Goal: Task Accomplishment & Management: Manage account settings

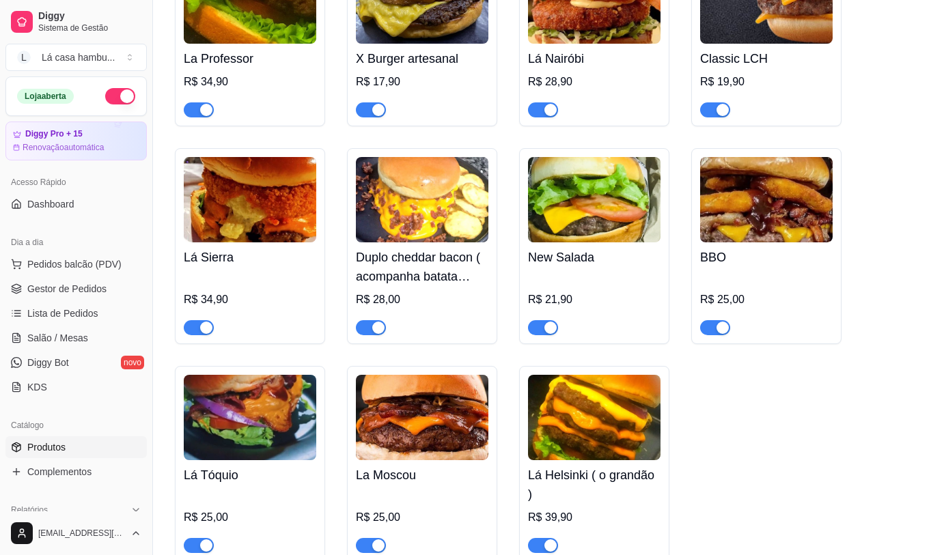
scroll to position [68, 0]
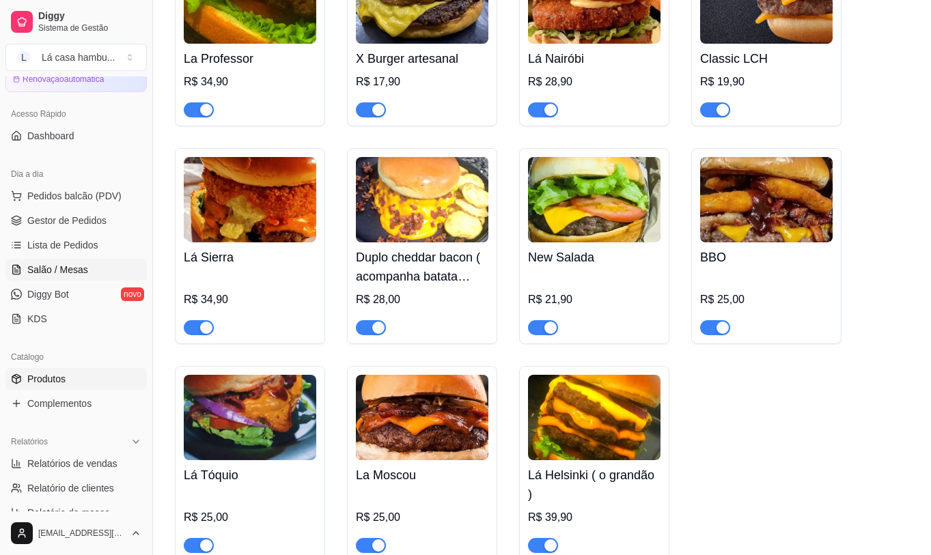
click at [73, 266] on span "Salão / Mesas" at bounding box center [57, 270] width 61 height 14
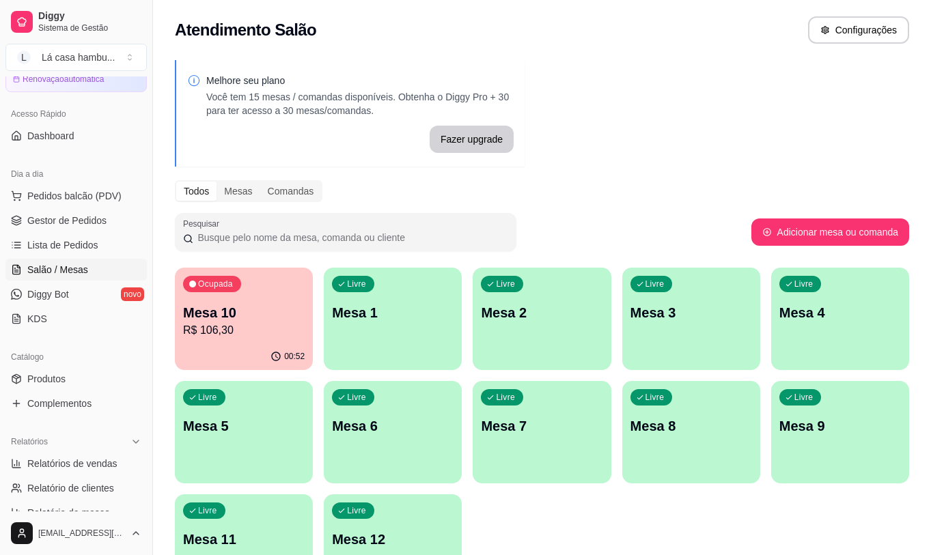
click at [267, 322] on div "Mesa 10 R$ 106,30" at bounding box center [244, 321] width 122 height 36
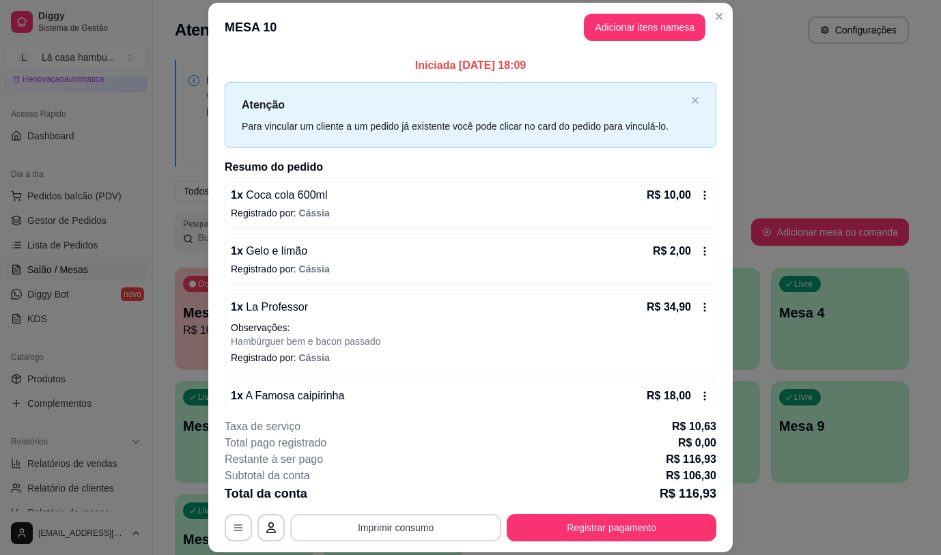
click at [421, 522] on button "Imprimir consumo" at bounding box center [395, 527] width 211 height 27
click at [402, 494] on button "IMPRESSORA" at bounding box center [395, 497] width 99 height 22
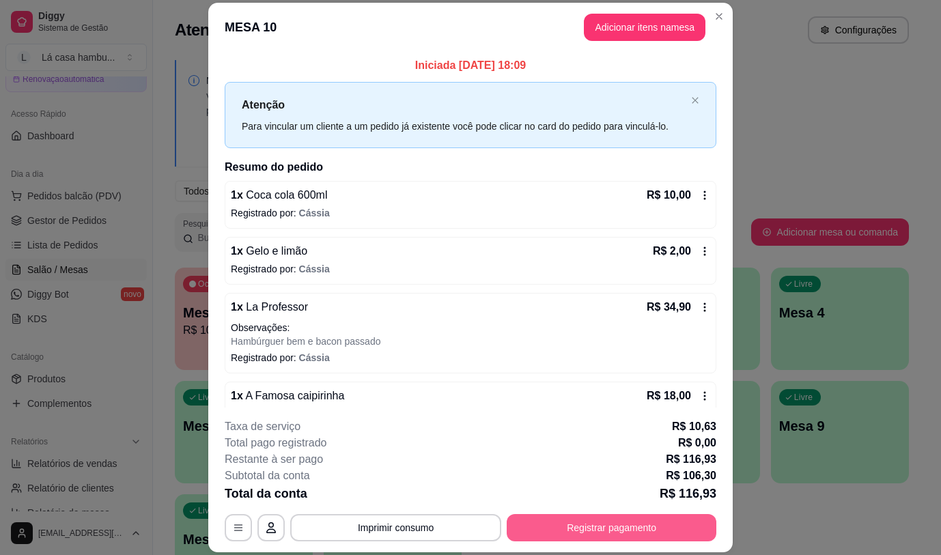
click at [563, 516] on button "Registrar pagamento" at bounding box center [612, 527] width 210 height 27
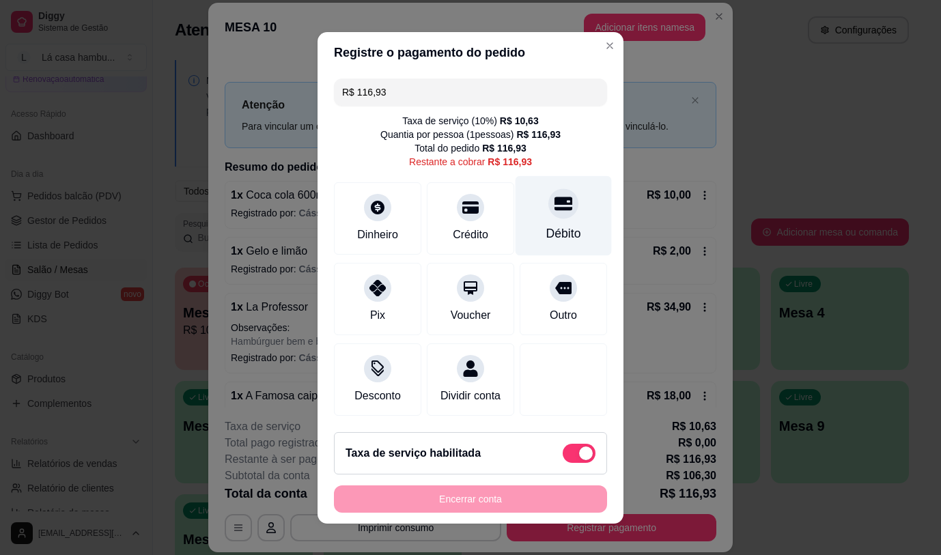
click at [555, 208] on icon at bounding box center [564, 204] width 18 height 18
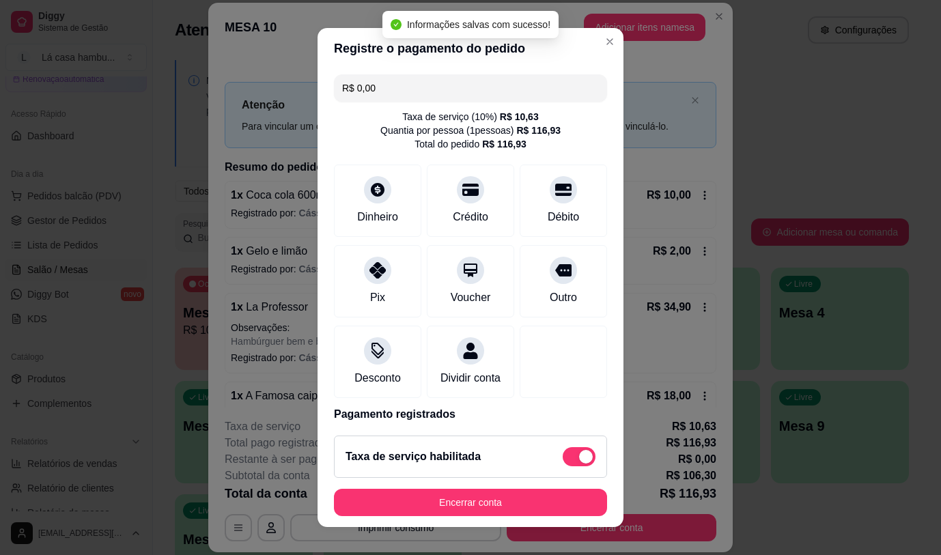
type input "R$ 0,00"
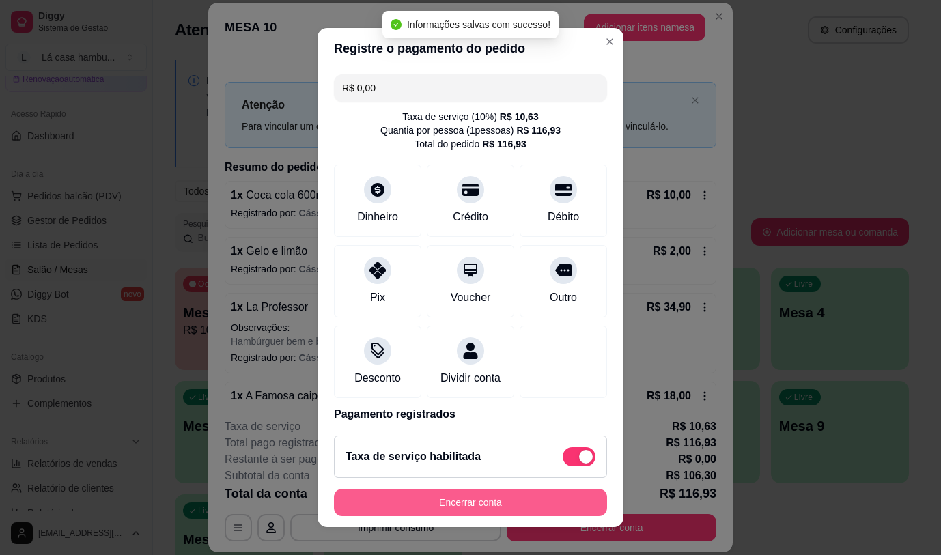
click at [473, 497] on button "Encerrar conta" at bounding box center [470, 502] width 273 height 27
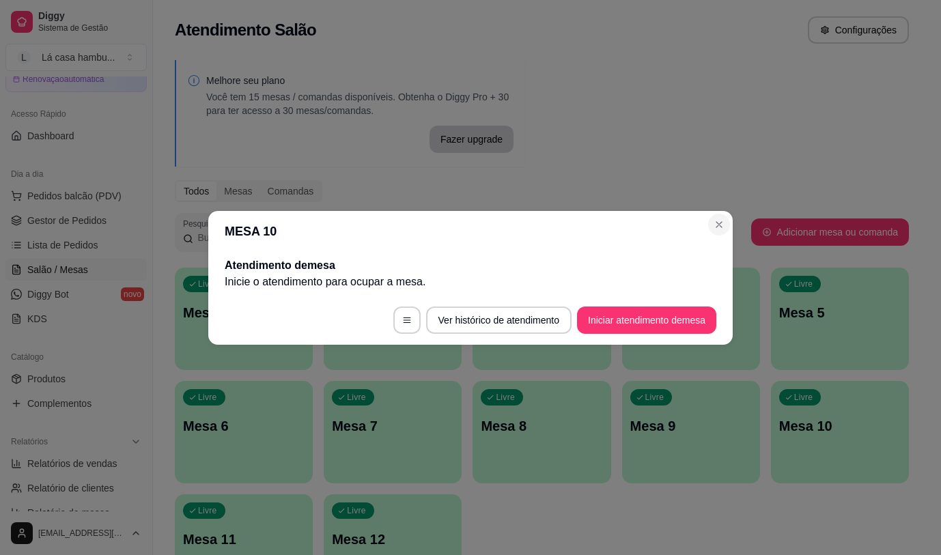
click at [721, 222] on div "Pesquisar" at bounding box center [463, 232] width 576 height 38
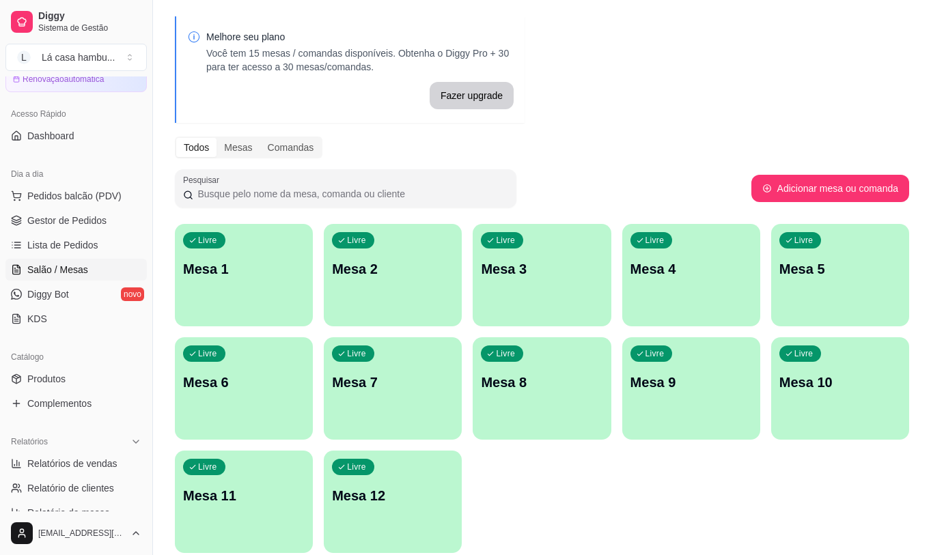
scroll to position [68, 0]
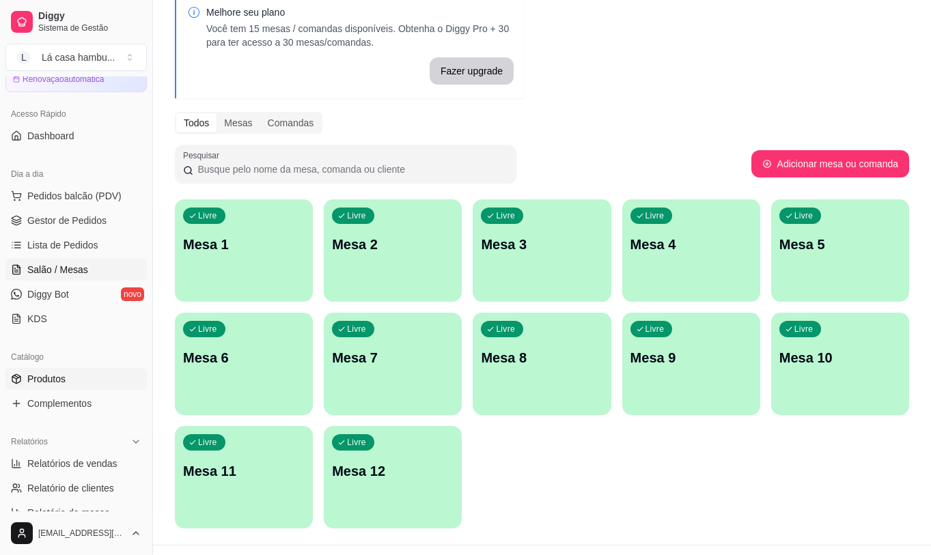
click at [64, 379] on span "Produtos" at bounding box center [46, 379] width 38 height 14
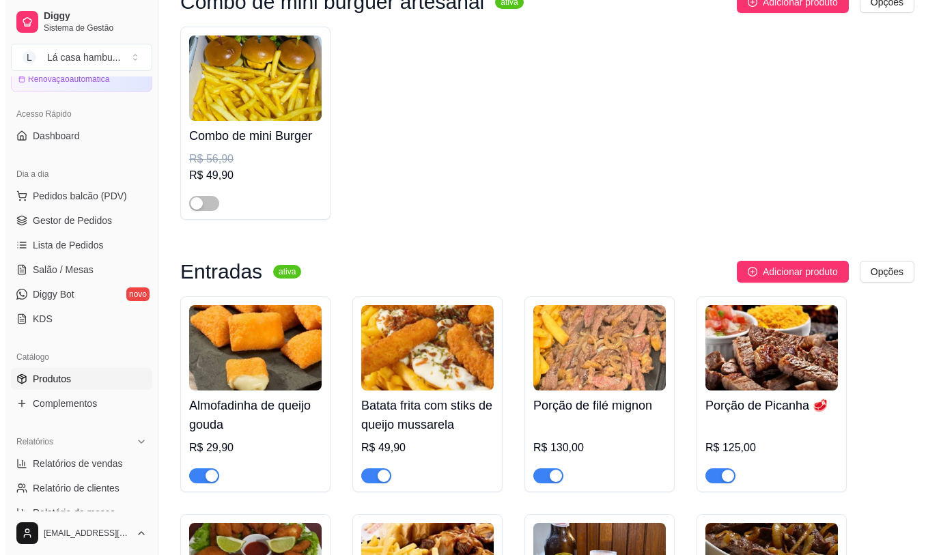
scroll to position [410, 0]
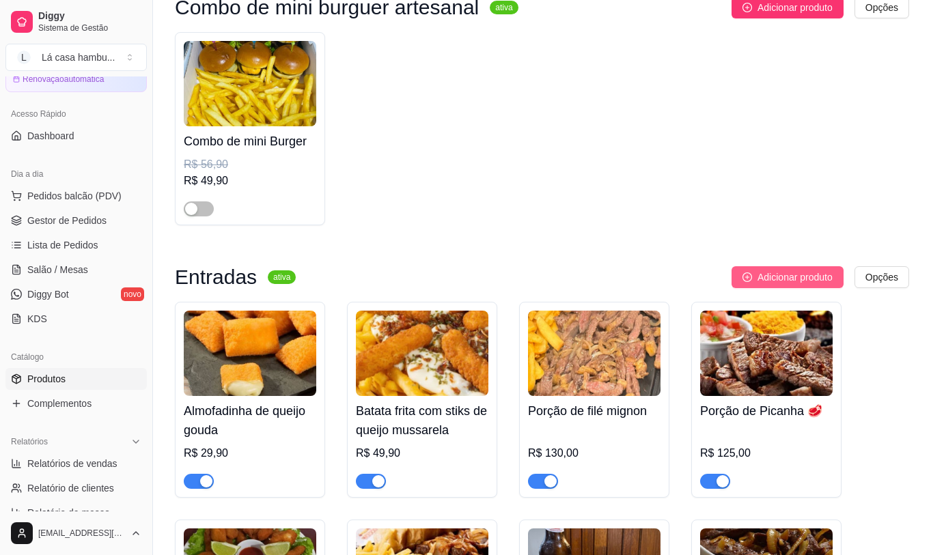
click at [778, 281] on span "Adicionar produto" at bounding box center [794, 277] width 75 height 15
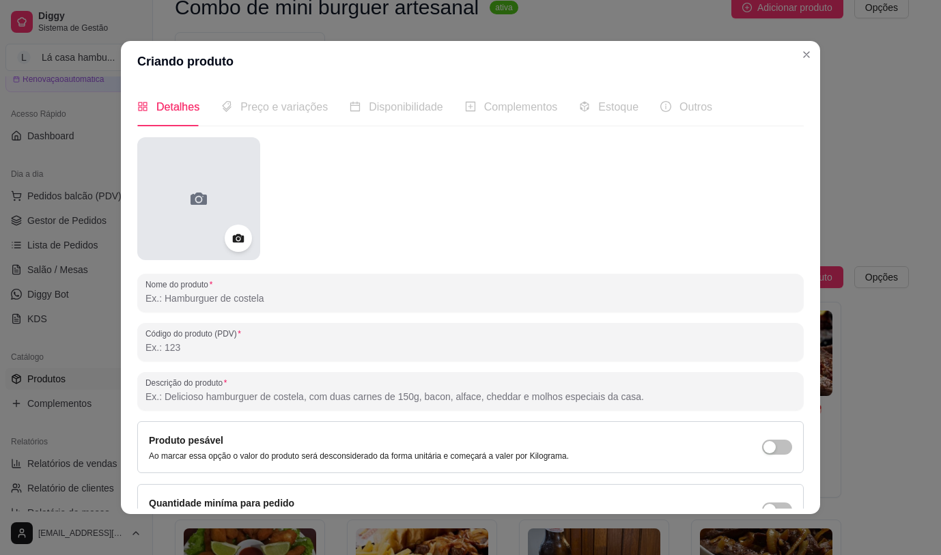
click at [208, 186] on div at bounding box center [198, 198] width 123 height 123
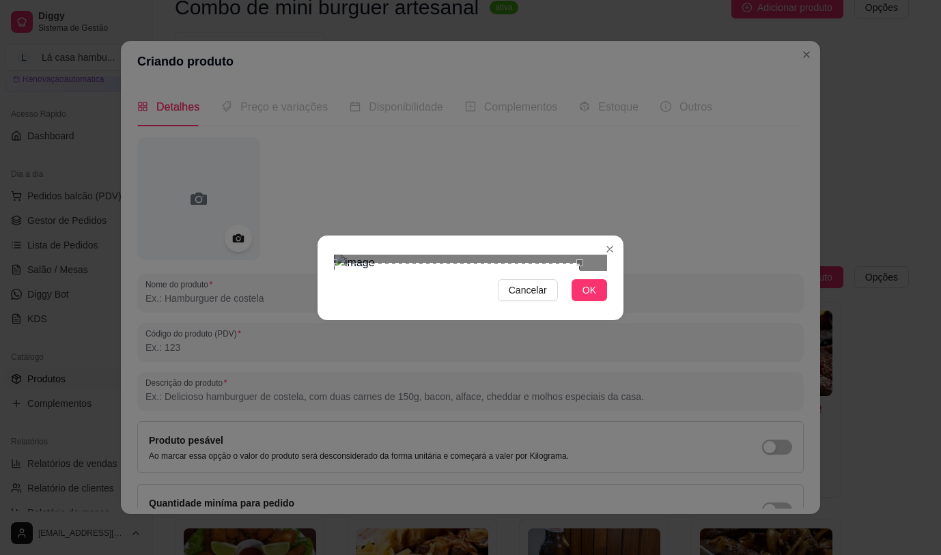
click at [417, 263] on div "Use the arrow keys to move the crop selection area" at bounding box center [457, 332] width 246 height 139
click at [509, 255] on div at bounding box center [470, 263] width 273 height 16
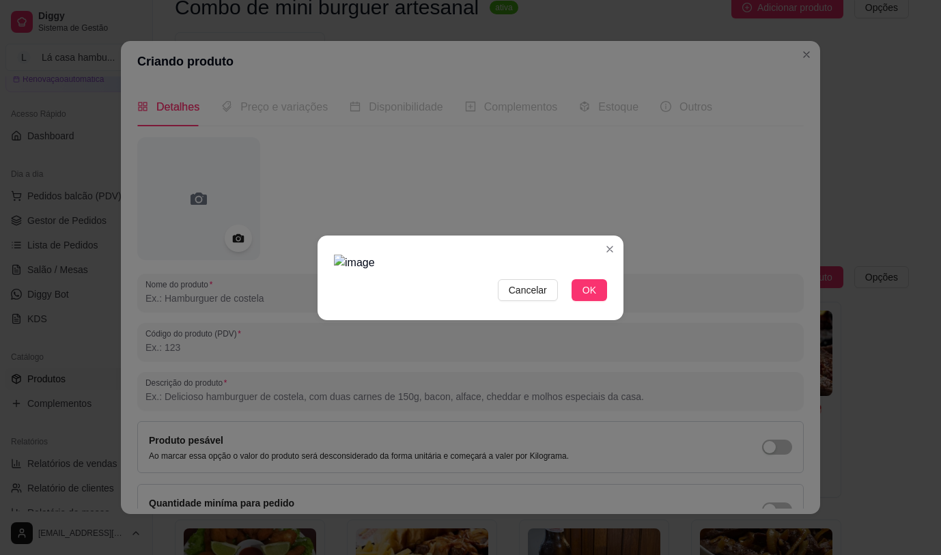
click at [565, 271] on div at bounding box center [470, 263] width 273 height 16
click at [600, 301] on button "OK" at bounding box center [590, 290] width 36 height 22
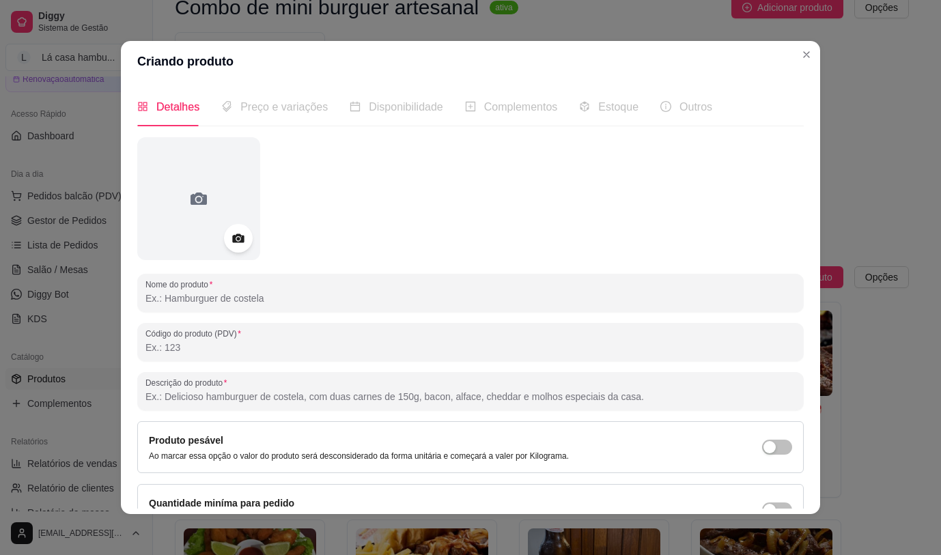
click at [234, 232] on icon at bounding box center [238, 239] width 16 height 16
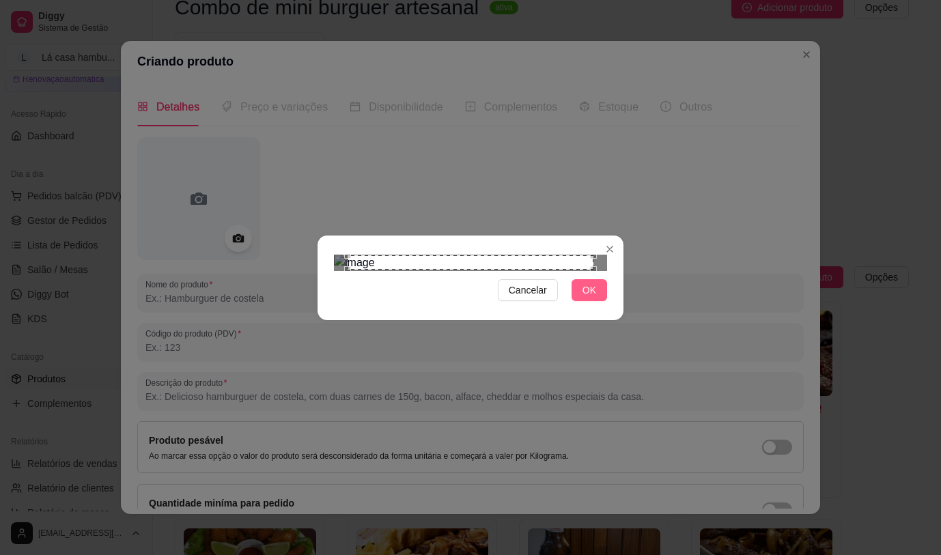
click at [592, 298] on span "OK" at bounding box center [590, 290] width 14 height 15
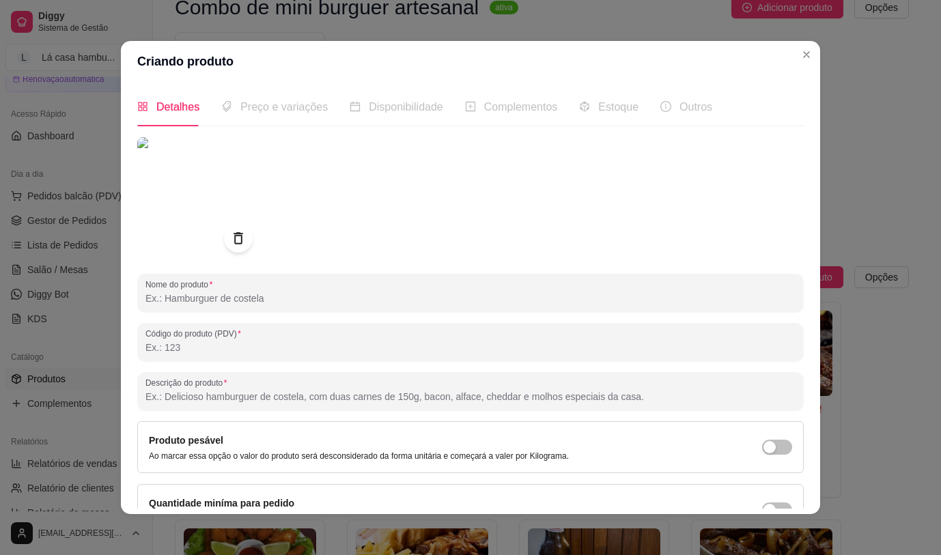
click at [237, 232] on icon at bounding box center [238, 238] width 9 height 12
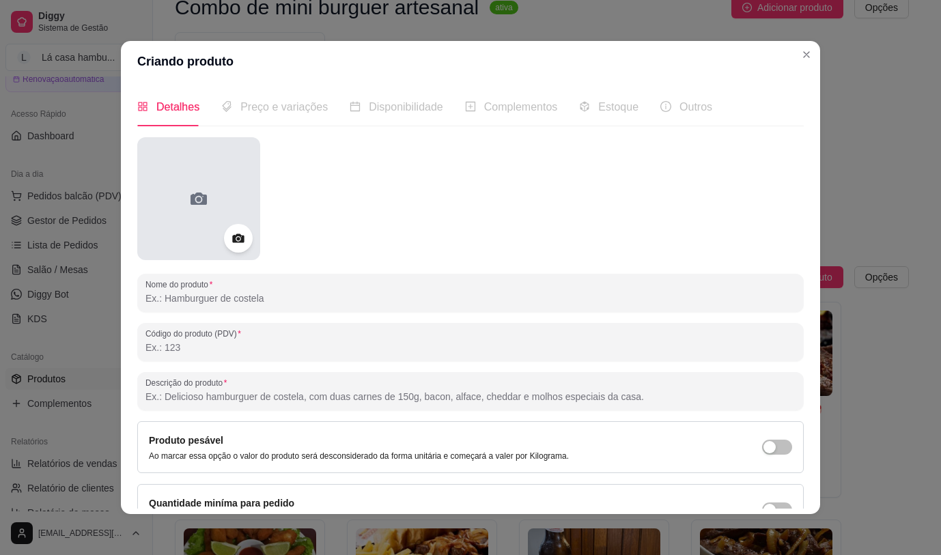
click at [205, 193] on div at bounding box center [198, 198] width 123 height 123
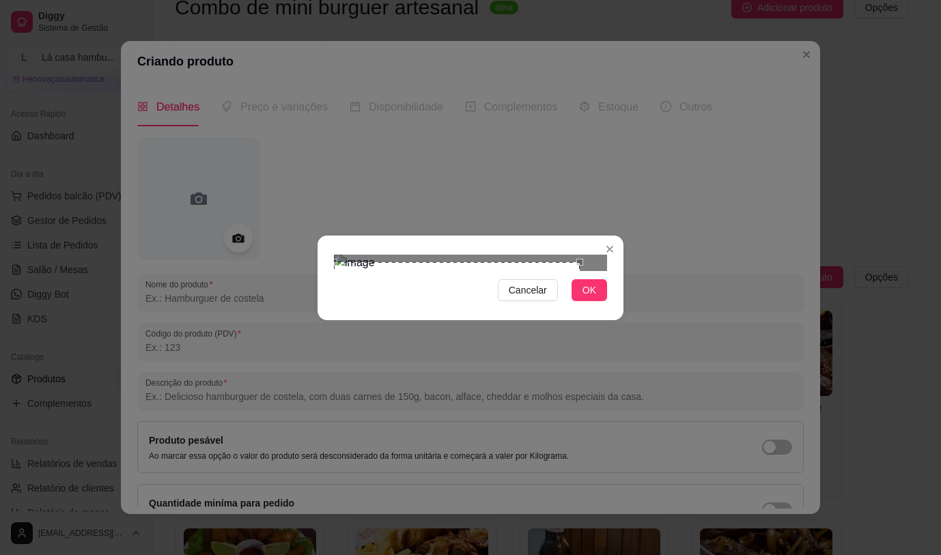
click at [488, 281] on div "Use the arrow keys to move the crop selection area" at bounding box center [457, 331] width 246 height 139
click at [389, 267] on div "Use the arrow keys to move the crop selection area" at bounding box center [457, 330] width 246 height 139
click at [365, 255] on div at bounding box center [470, 263] width 273 height 16
click at [435, 257] on div "Use the arrow keys to move the crop selection area" at bounding box center [410, 328] width 143 height 143
click at [596, 301] on button "OK" at bounding box center [590, 290] width 36 height 22
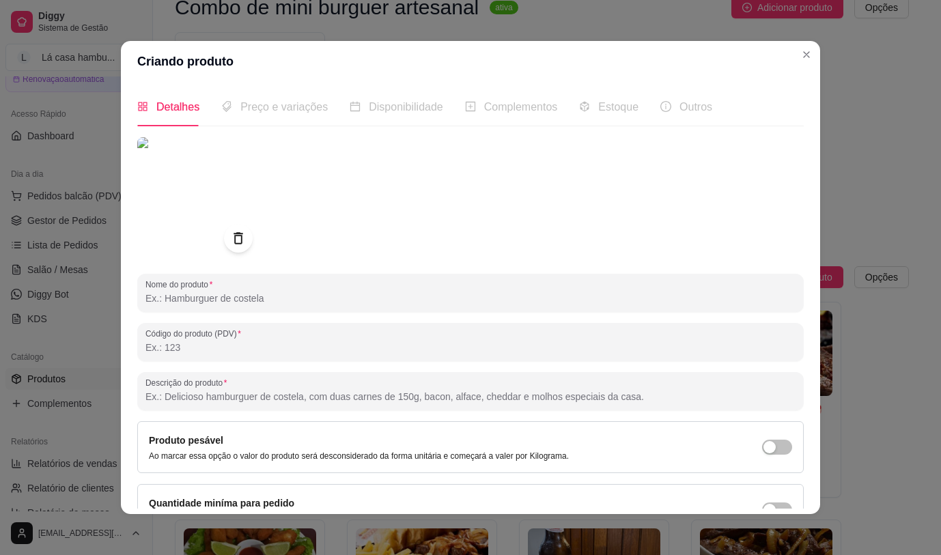
click at [247, 300] on input "Nome do produto" at bounding box center [470, 299] width 650 height 14
type input "p"
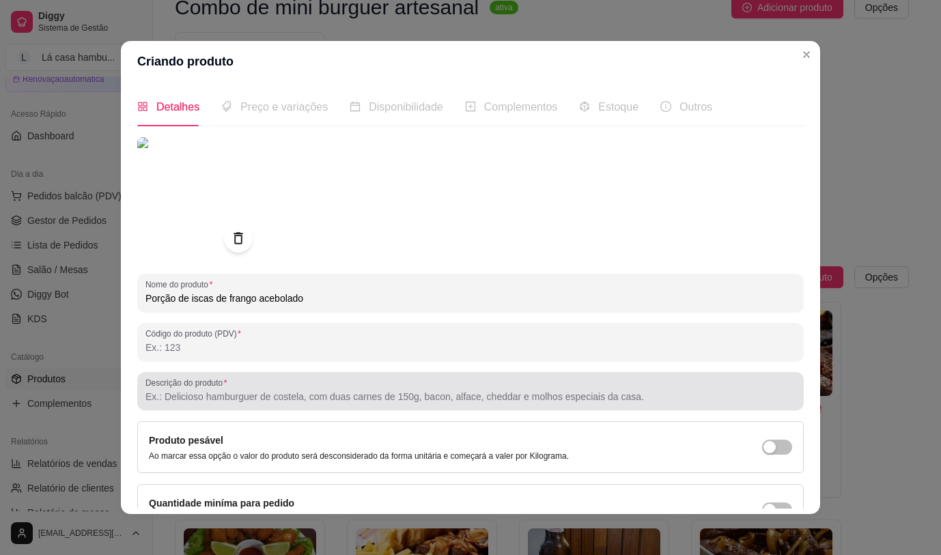
type input "Porção de iscas de frango acebolado"
click at [272, 394] on input "Descrição do produto" at bounding box center [470, 397] width 650 height 14
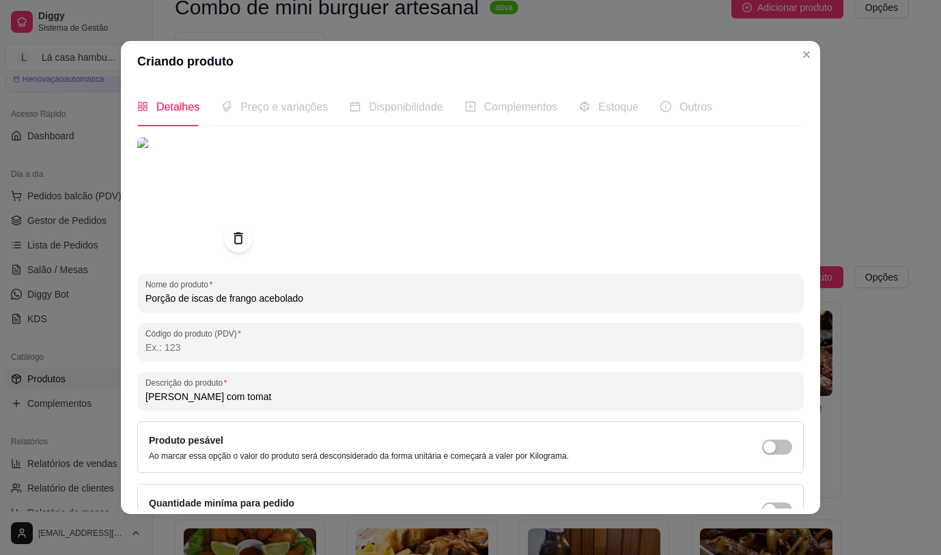
click at [294, 401] on input "[PERSON_NAME] com tomat" at bounding box center [470, 397] width 650 height 14
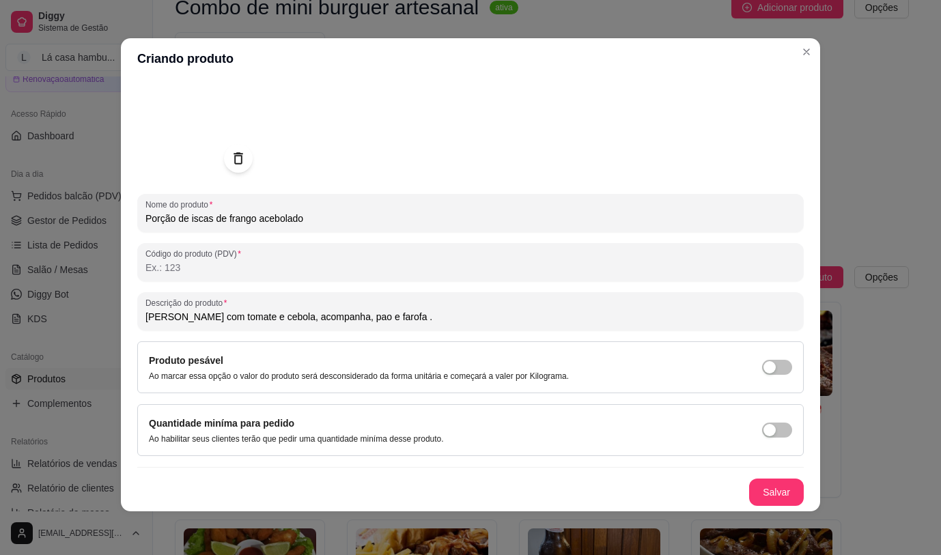
scroll to position [0, 0]
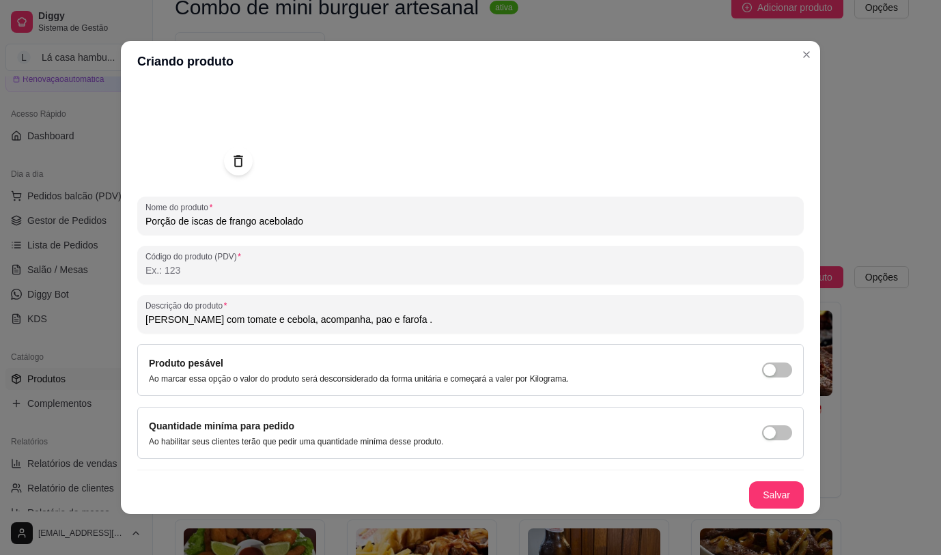
click at [145, 321] on input "[PERSON_NAME] com tomate e cebola, acompanha, pao e farofa ." at bounding box center [470, 320] width 650 height 14
type input "500 gr de [PERSON_NAME] com tomate e cebola, acompanha, pao e farofa ."
click at [760, 490] on button "Salvar" at bounding box center [776, 495] width 53 height 27
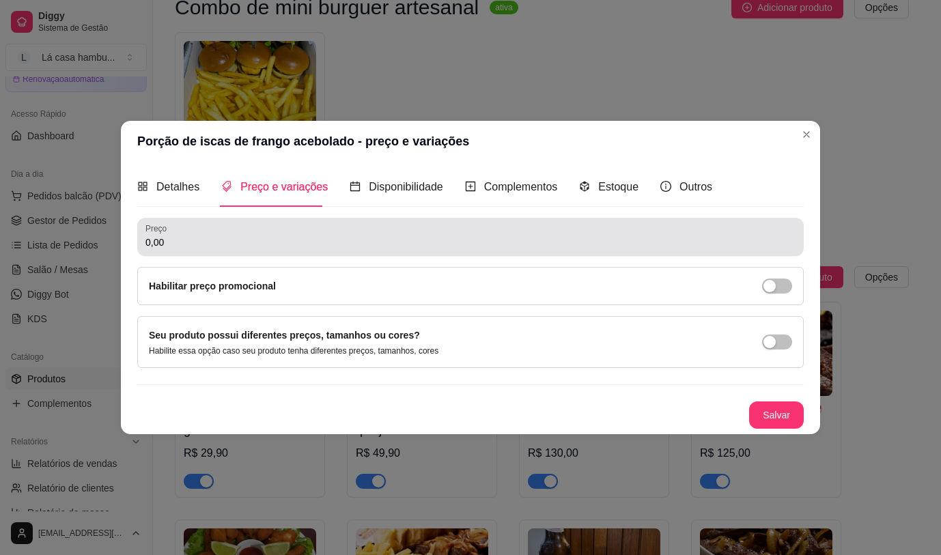
click at [340, 247] on input "0,00" at bounding box center [470, 243] width 650 height 14
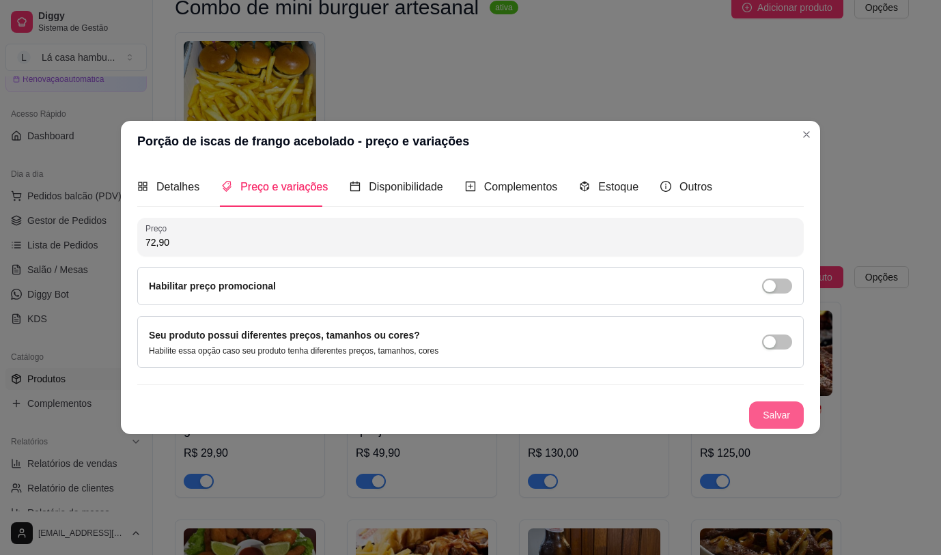
type input "72,90"
click at [775, 415] on button "Salvar" at bounding box center [776, 415] width 53 height 27
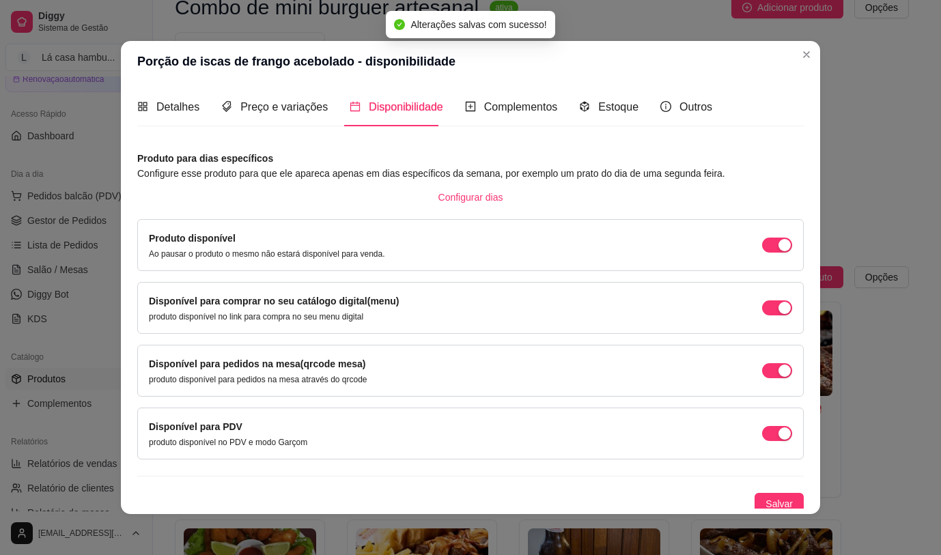
scroll to position [6, 0]
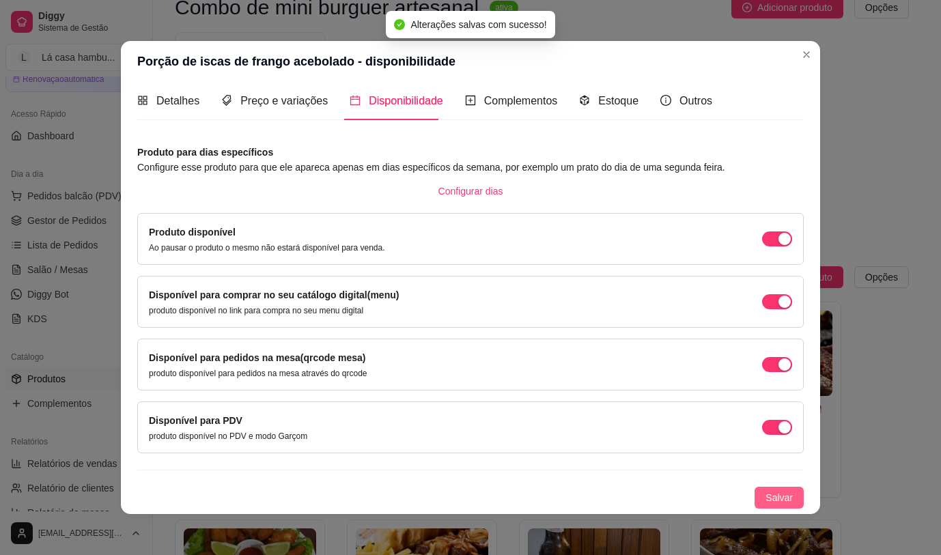
click at [755, 496] on button "Salvar" at bounding box center [779, 498] width 49 height 22
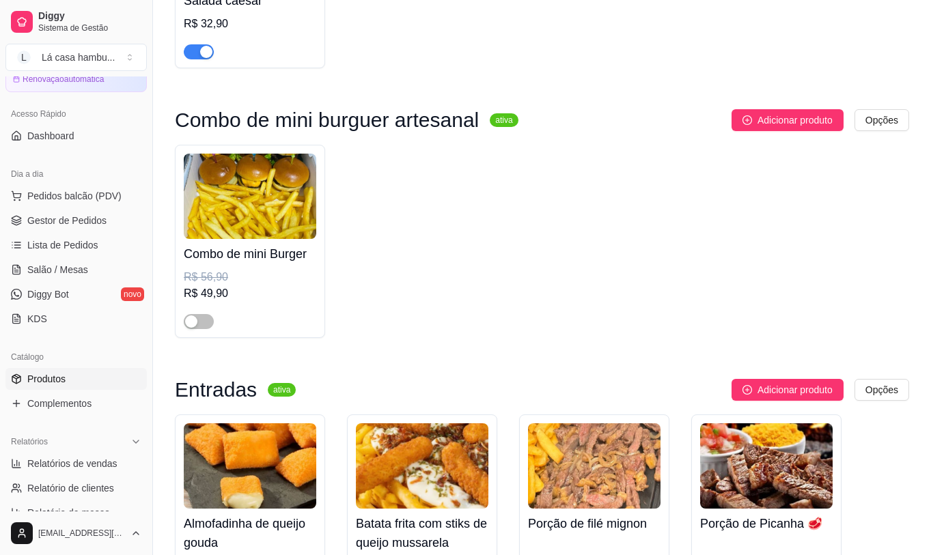
scroll to position [137, 0]
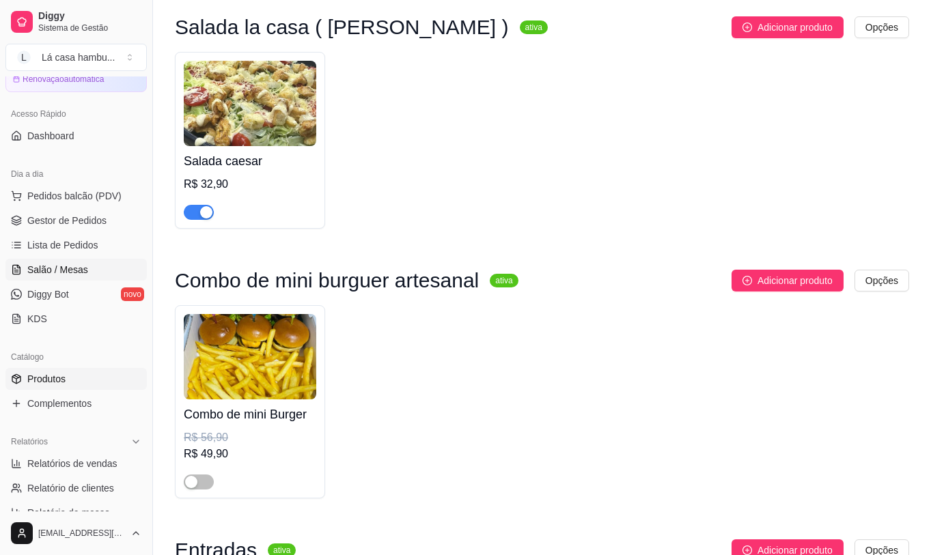
click at [83, 265] on span "Salão / Mesas" at bounding box center [57, 270] width 61 height 14
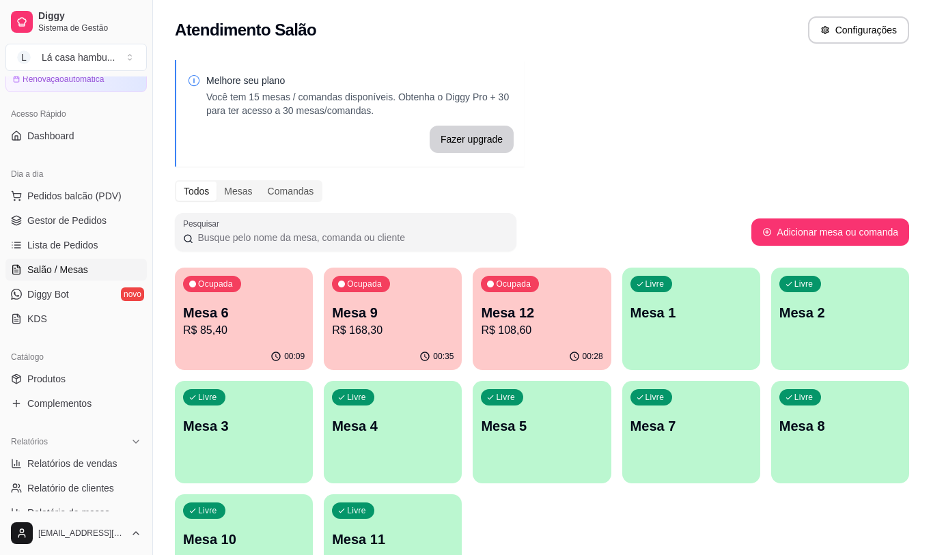
click at [395, 314] on p "Mesa 9" at bounding box center [393, 312] width 122 height 19
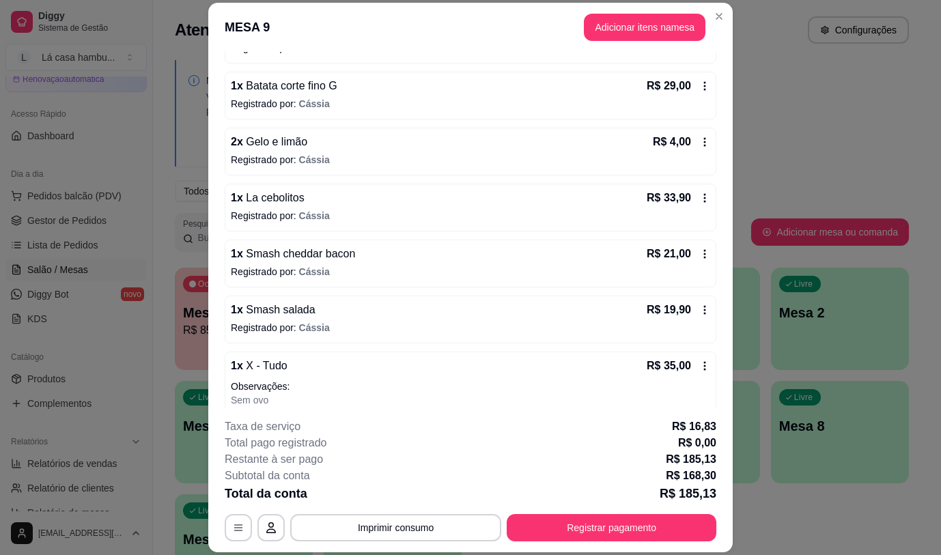
scroll to position [251, 0]
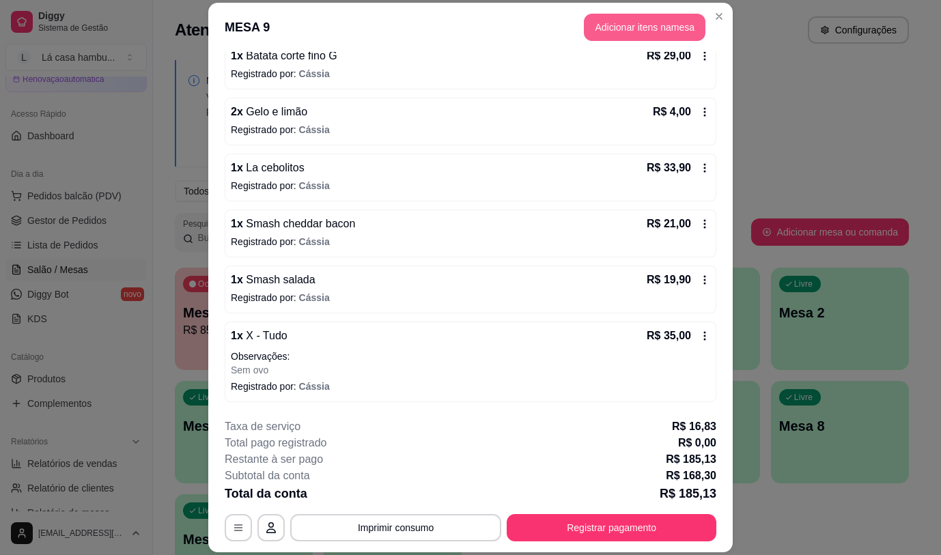
click at [655, 23] on button "Adicionar itens na mesa" at bounding box center [645, 27] width 122 height 27
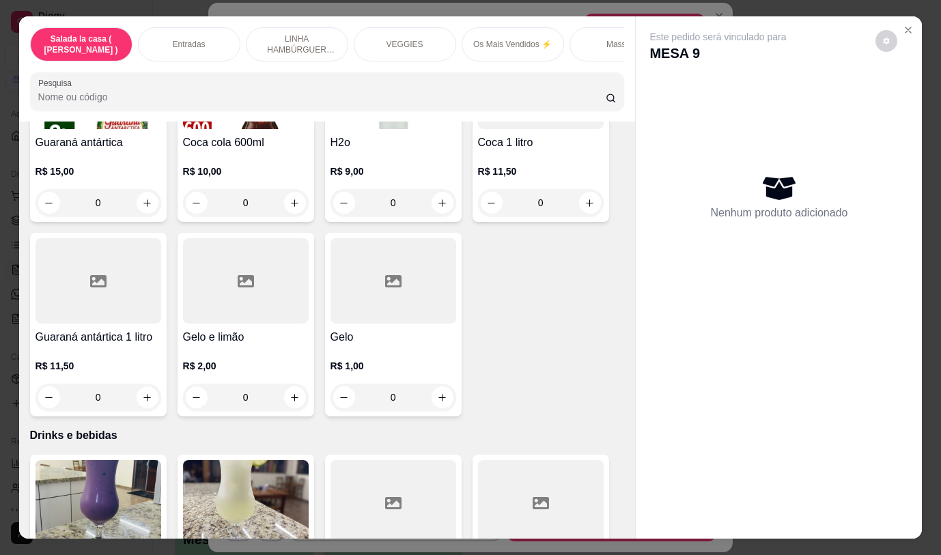
scroll to position [6349, 0]
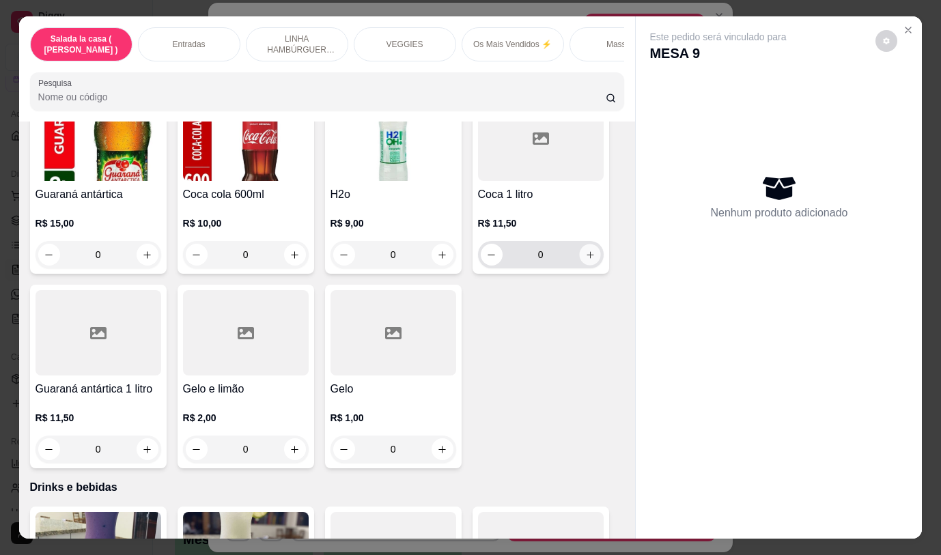
click at [587, 250] on icon "increase-product-quantity" at bounding box center [590, 255] width 10 height 10
type input "1"
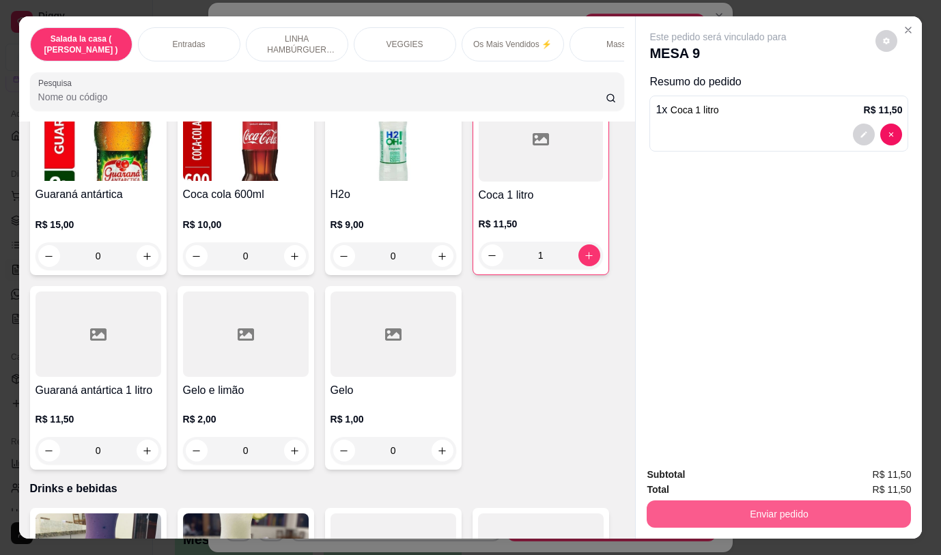
click at [704, 507] on button "Enviar pedido" at bounding box center [779, 514] width 264 height 27
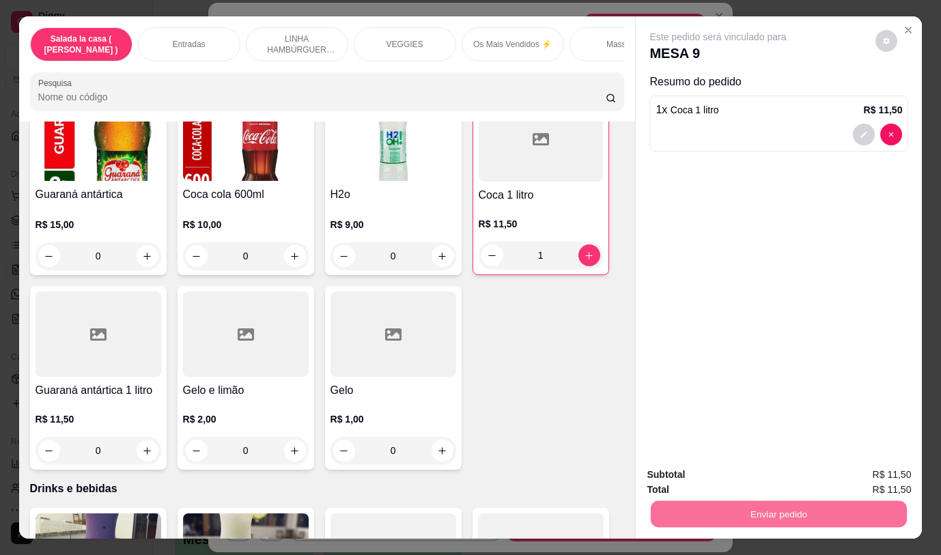
click at [727, 476] on button "Não registrar e enviar pedido" at bounding box center [734, 474] width 138 height 25
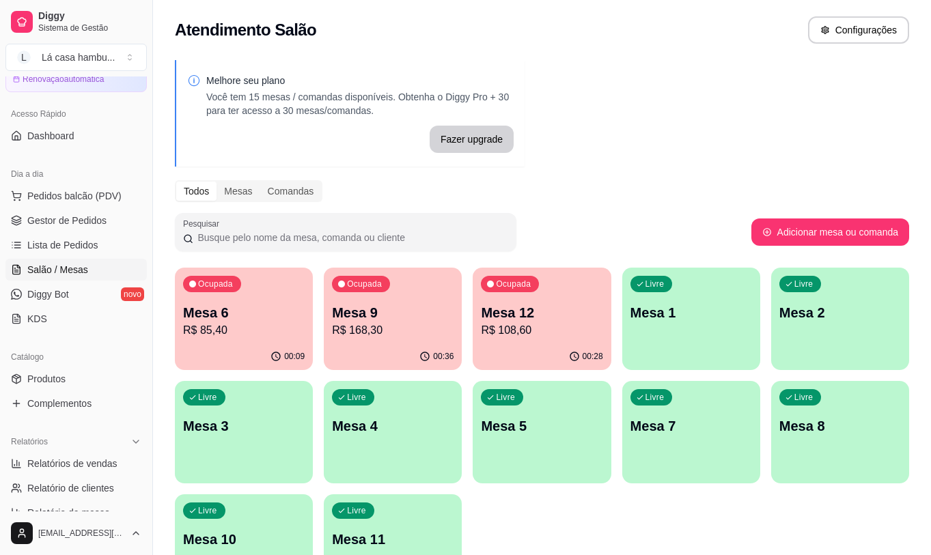
click at [537, 316] on p "Mesa 12" at bounding box center [542, 312] width 122 height 19
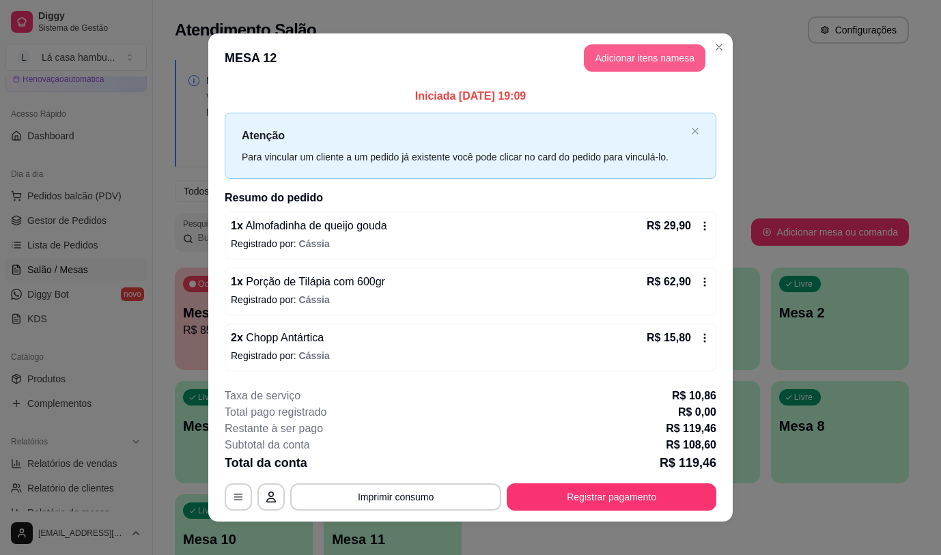
click at [671, 54] on button "Adicionar itens na mesa" at bounding box center [645, 57] width 122 height 27
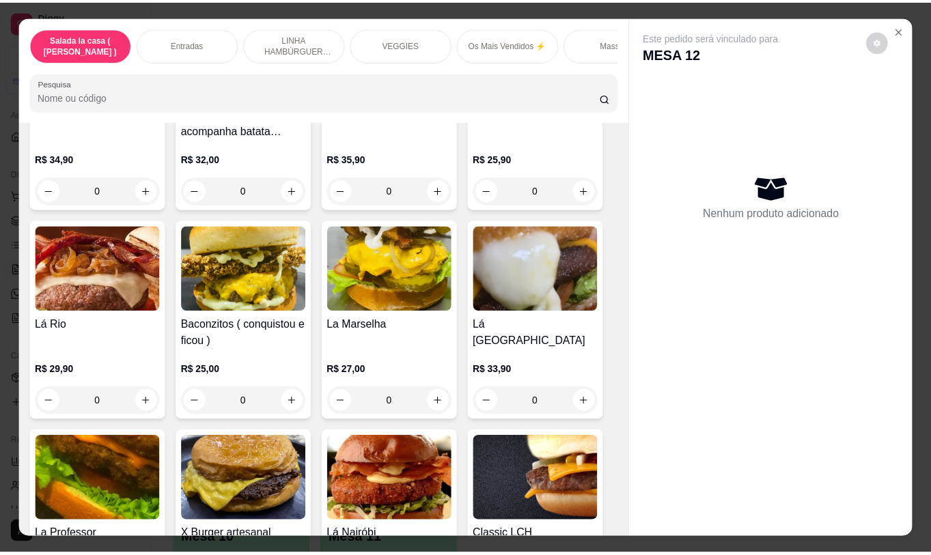
scroll to position [6912, 0]
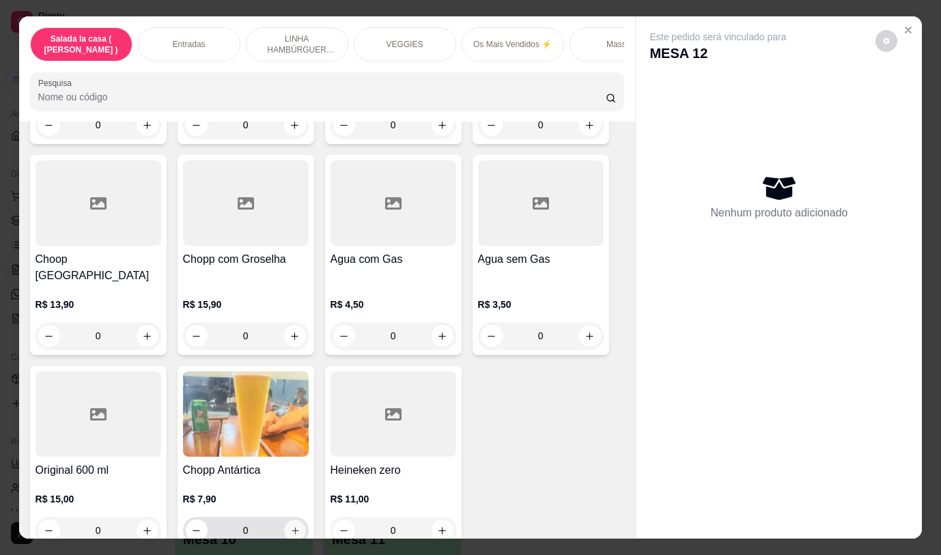
click at [291, 526] on icon "increase-product-quantity" at bounding box center [295, 531] width 10 height 10
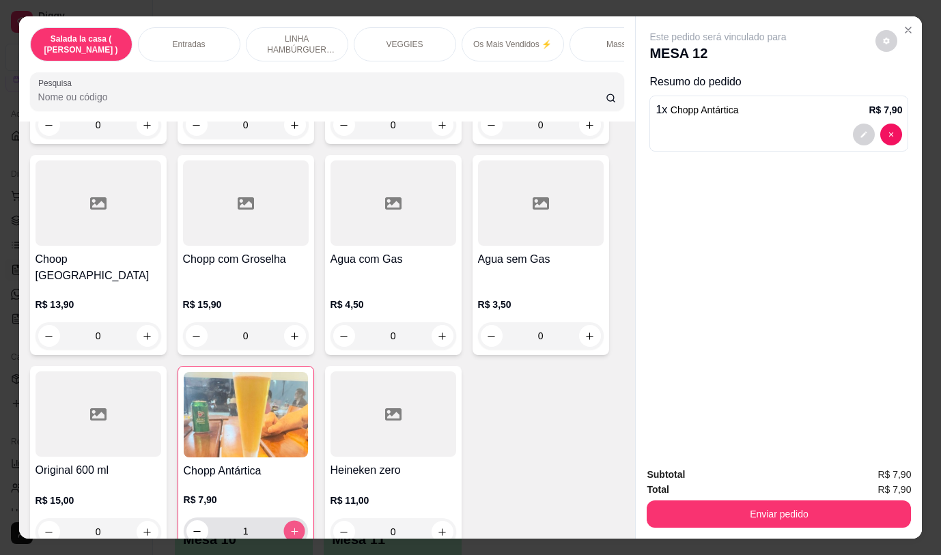
click at [291, 527] on icon "increase-product-quantity" at bounding box center [294, 532] width 10 height 10
click at [289, 527] on icon "increase-product-quantity" at bounding box center [294, 532] width 10 height 10
type input "3"
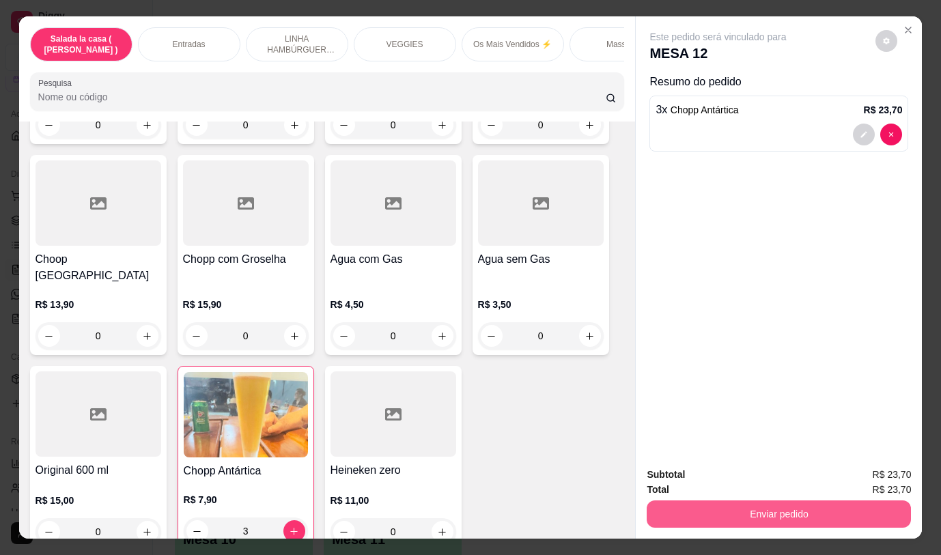
click at [781, 508] on button "Enviar pedido" at bounding box center [779, 514] width 264 height 27
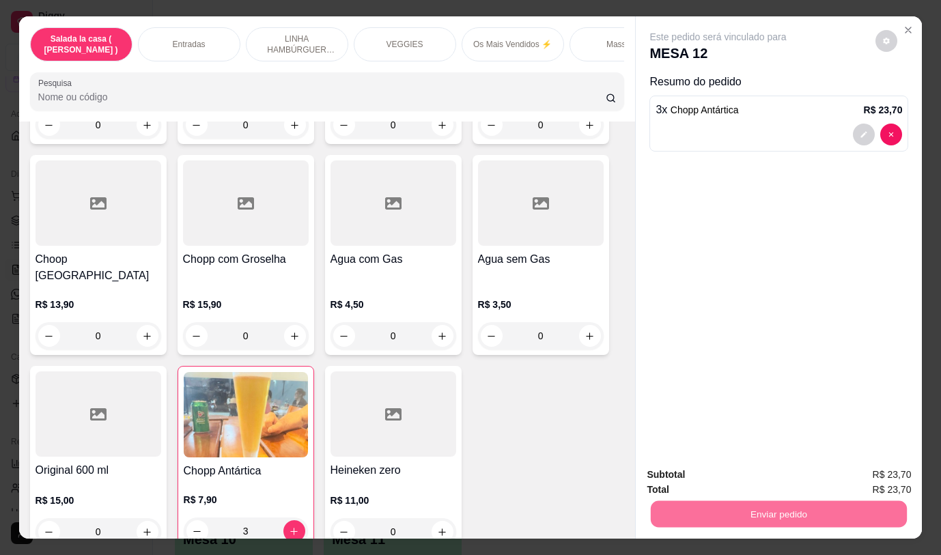
click at [750, 477] on button "Não registrar e enviar pedido" at bounding box center [734, 474] width 138 height 25
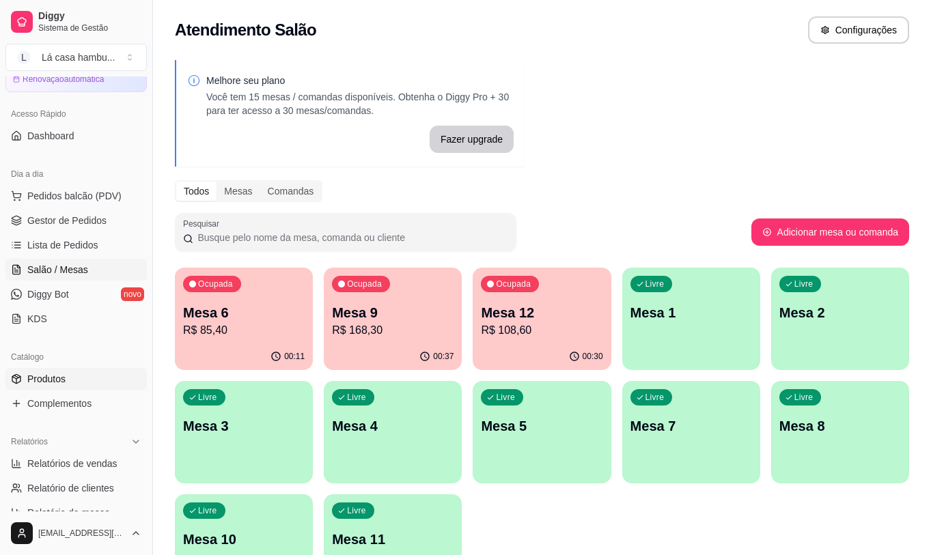
click at [69, 383] on link "Produtos" at bounding box center [75, 379] width 141 height 22
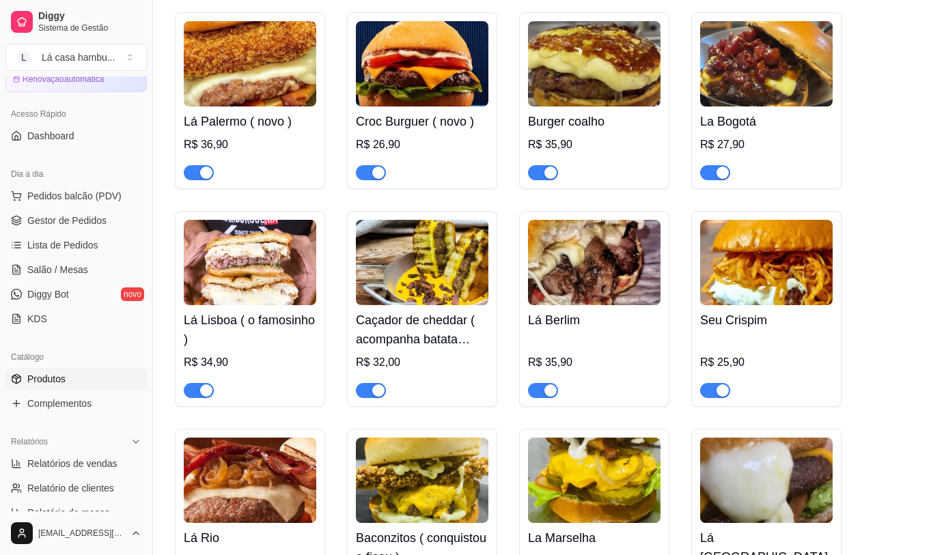
scroll to position [2868, 0]
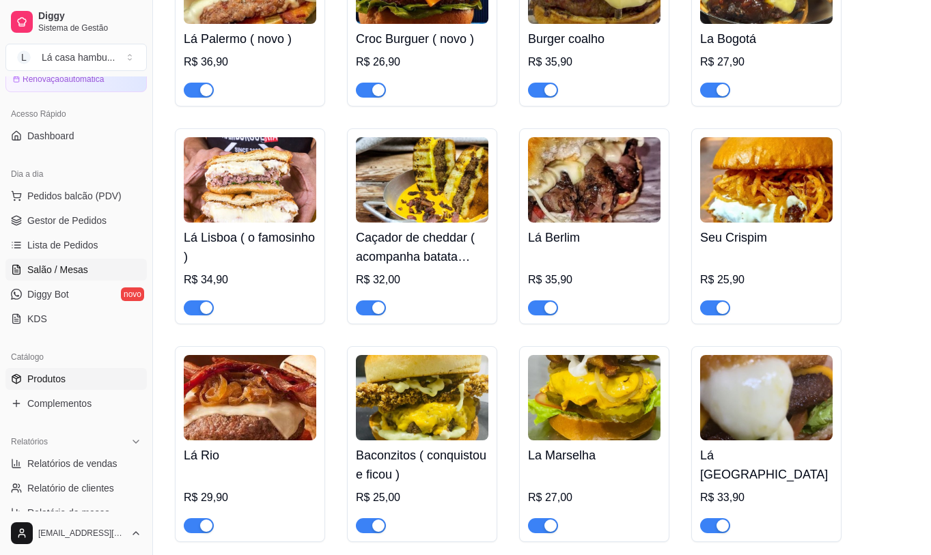
click at [81, 271] on span "Salão / Mesas" at bounding box center [57, 270] width 61 height 14
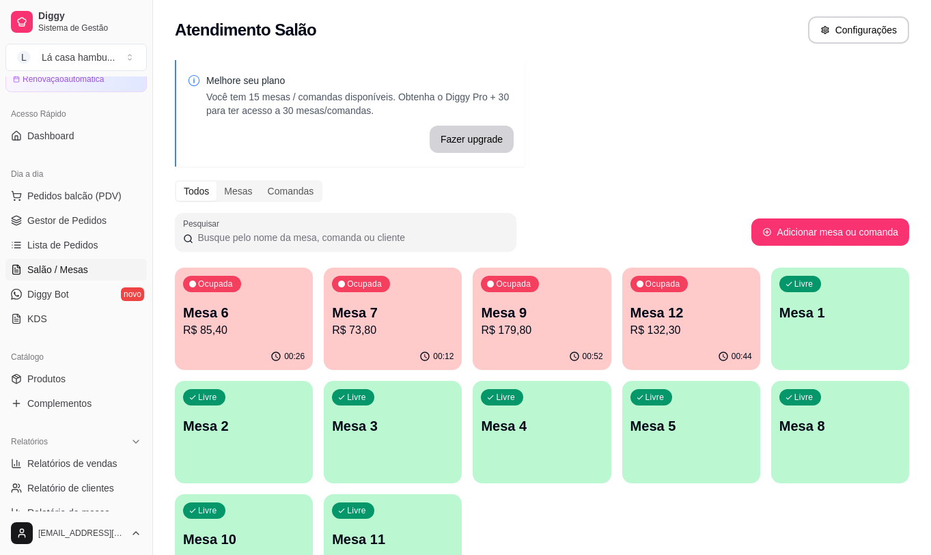
click at [530, 335] on p "R$ 179,80" at bounding box center [542, 330] width 122 height 16
click at [531, 335] on body "Diggy Sistema de Gestão L Lá casa hambu ... Loja aberta Diggy Pro + 15 Renovaçã…" at bounding box center [465, 277] width 931 height 555
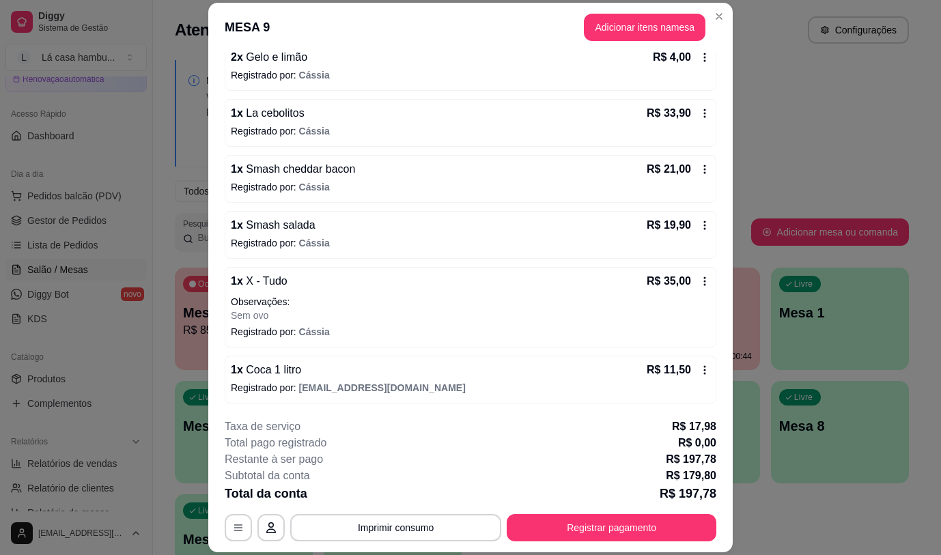
scroll to position [307, 0]
click at [425, 523] on button "Imprimir consumo" at bounding box center [396, 528] width 205 height 27
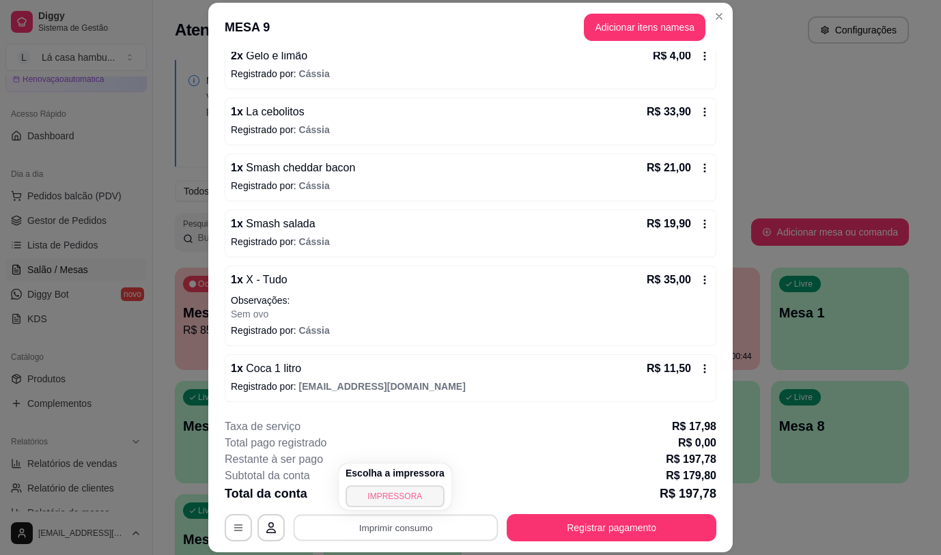
click at [418, 501] on button "IMPRESSORA" at bounding box center [395, 497] width 99 height 22
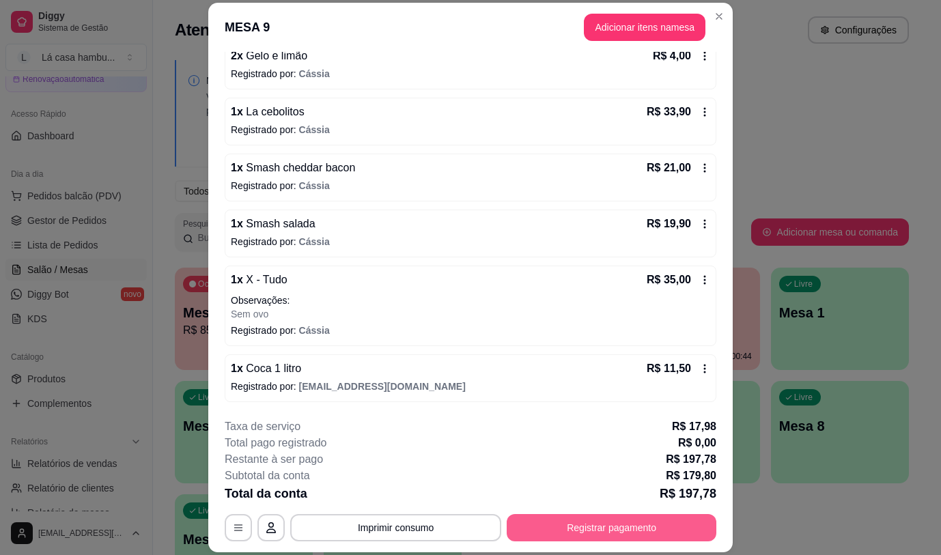
click at [623, 531] on button "Registrar pagamento" at bounding box center [612, 527] width 210 height 27
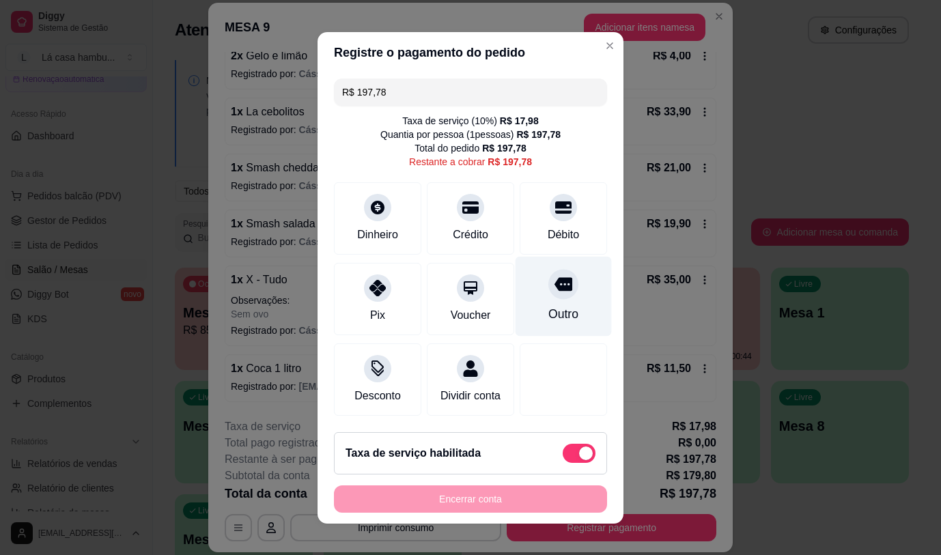
click at [555, 285] on icon at bounding box center [564, 284] width 18 height 14
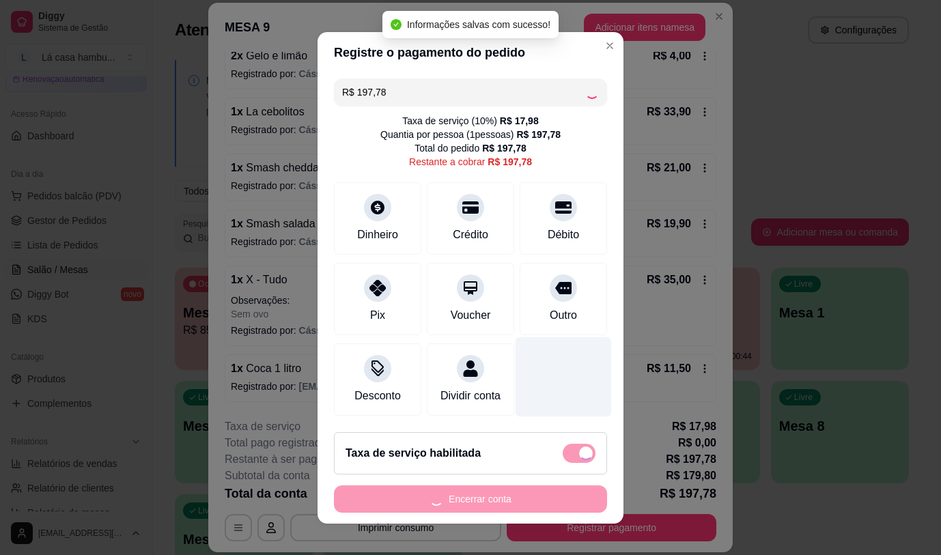
type input "R$ 0,00"
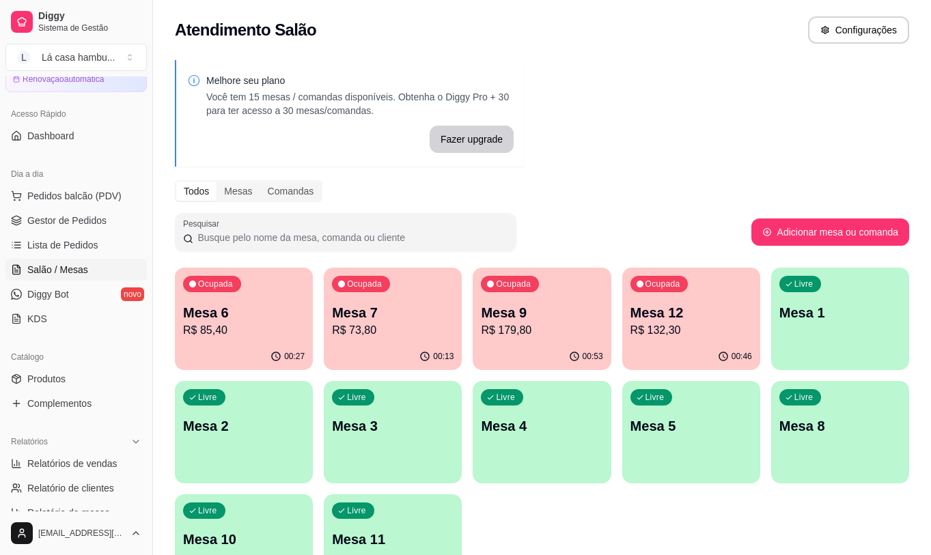
click at [664, 320] on p "Mesa 12" at bounding box center [691, 312] width 122 height 19
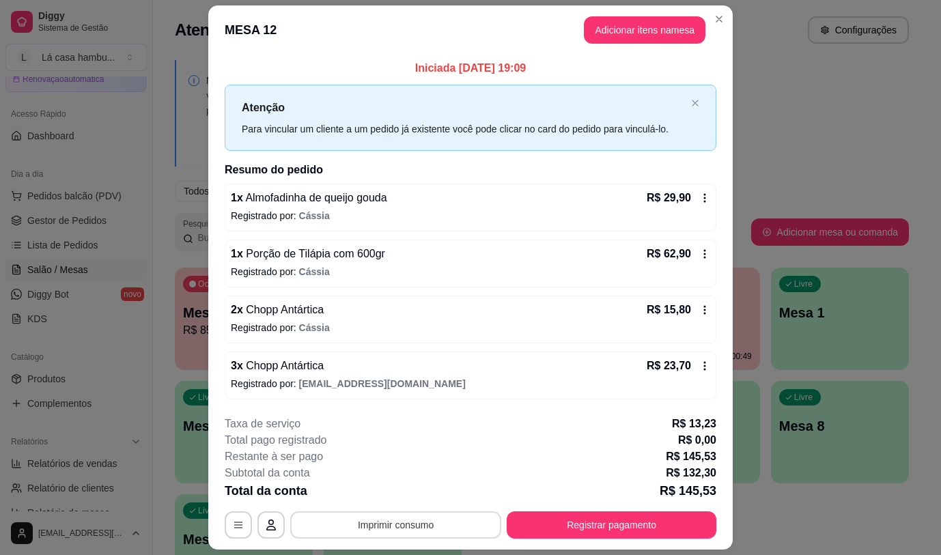
click at [437, 536] on button "Imprimir consumo" at bounding box center [395, 524] width 211 height 27
click at [417, 492] on button "IMPRESSORA" at bounding box center [395, 494] width 99 height 22
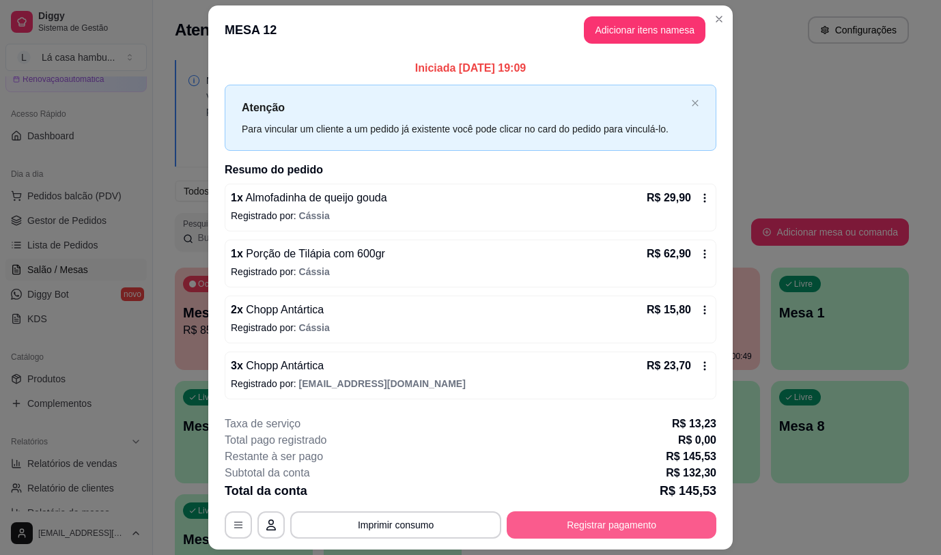
click at [620, 522] on button "Registrar pagamento" at bounding box center [612, 524] width 210 height 27
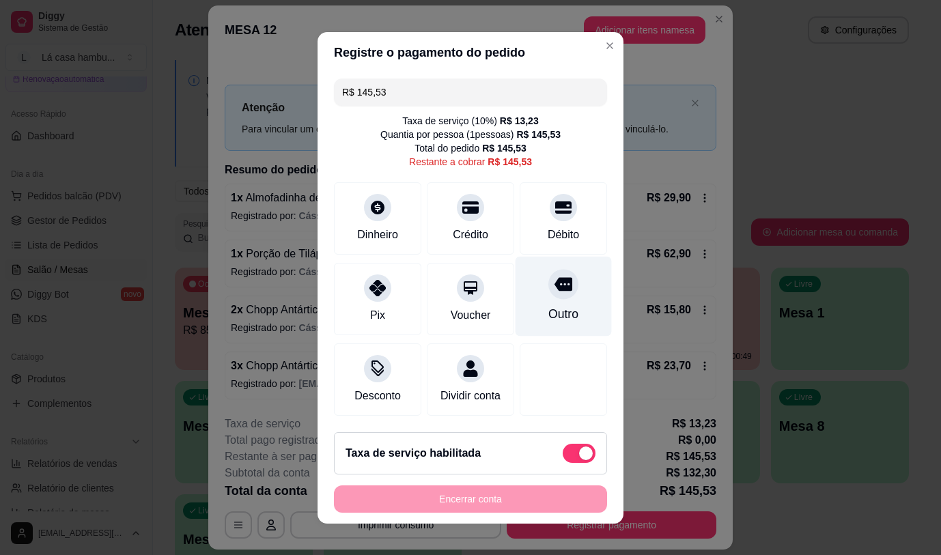
click at [551, 287] on div at bounding box center [563, 284] width 30 height 30
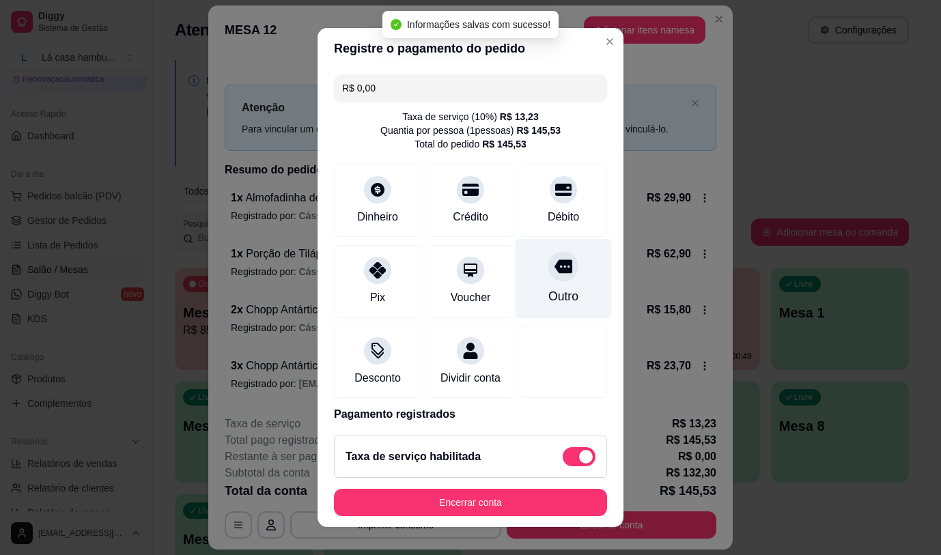
type input "R$ 0,00"
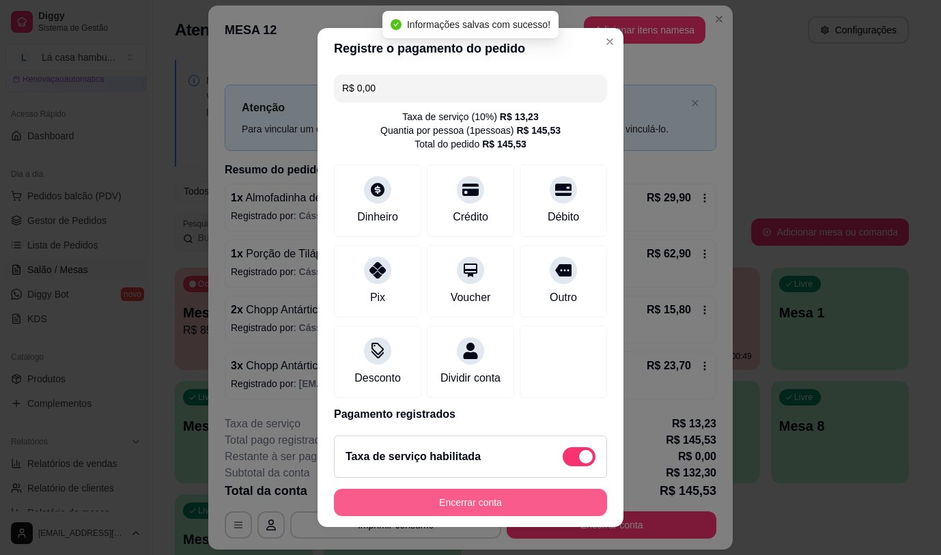
click at [479, 509] on button "Encerrar conta" at bounding box center [470, 502] width 273 height 27
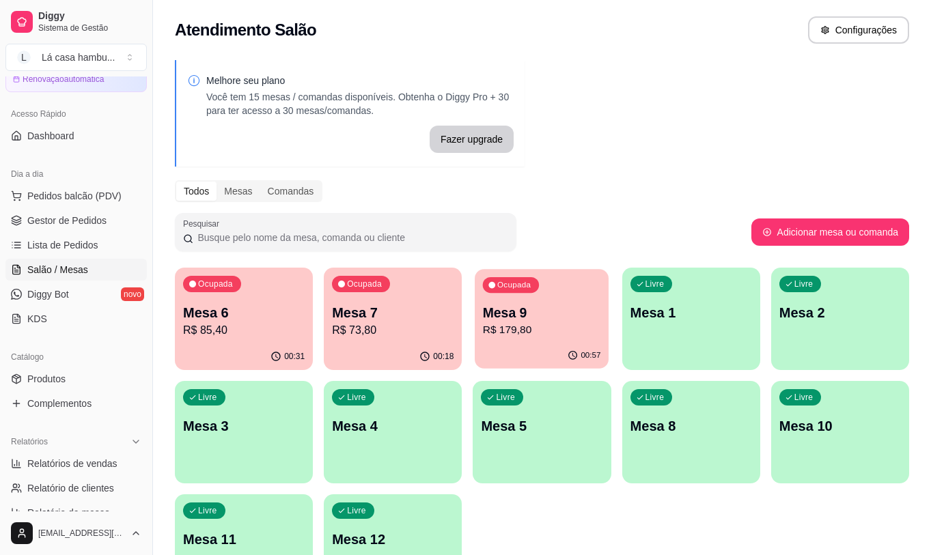
click at [572, 320] on p "Mesa 9" at bounding box center [542, 313] width 118 height 18
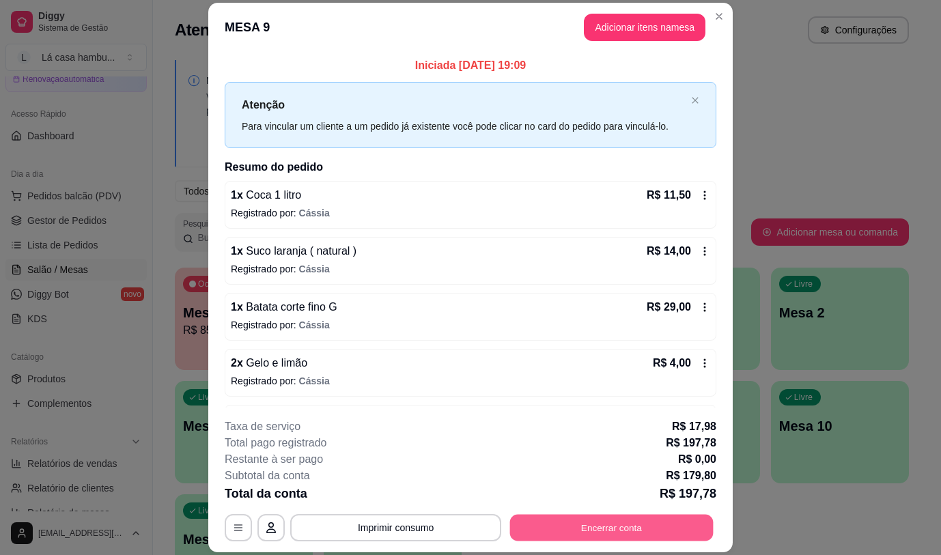
click at [585, 526] on button "Encerrar conta" at bounding box center [612, 528] width 204 height 27
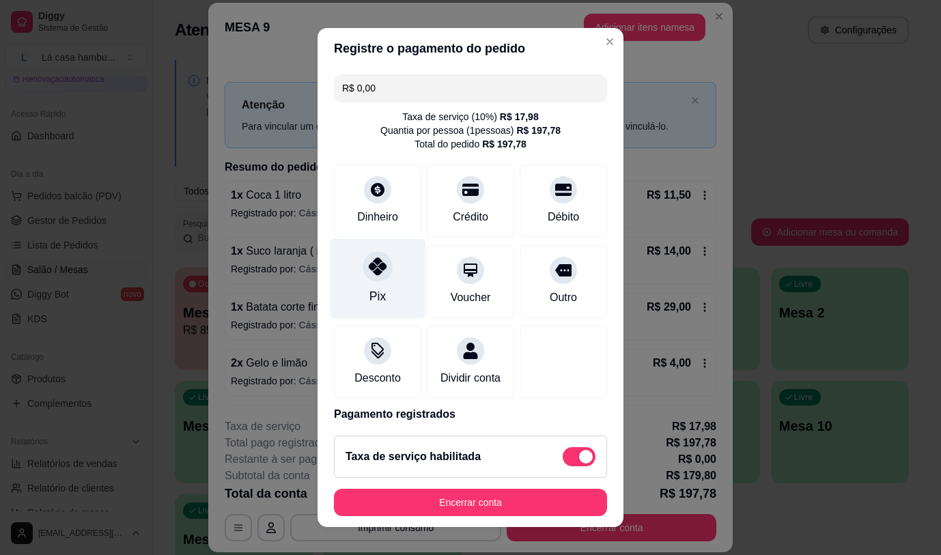
click at [369, 262] on icon at bounding box center [378, 266] width 18 height 18
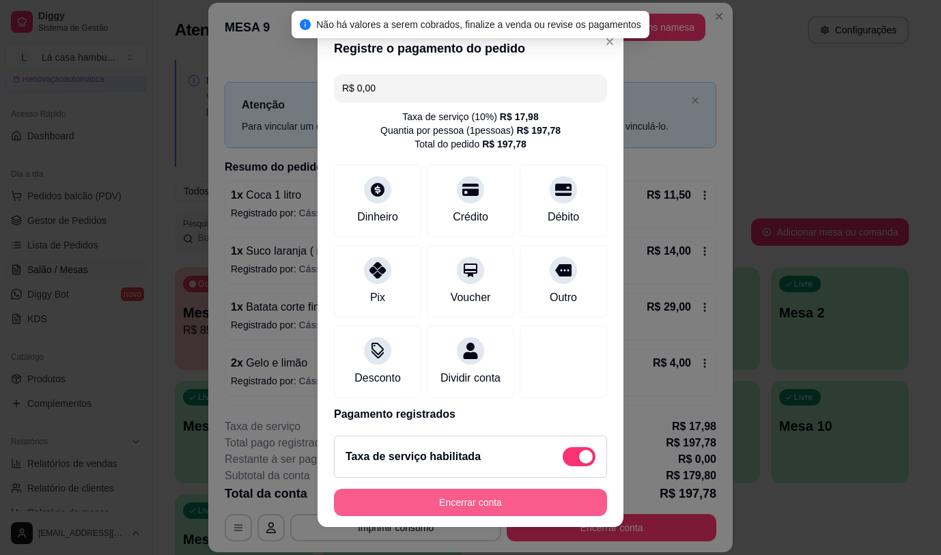
click at [468, 504] on button "Encerrar conta" at bounding box center [470, 502] width 273 height 27
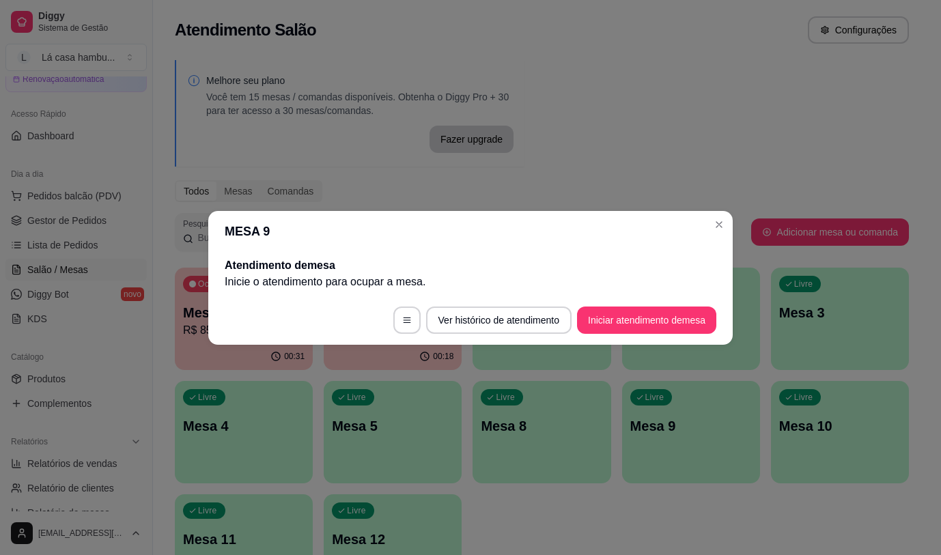
click at [718, 213] on header "MESA 9" at bounding box center [470, 231] width 524 height 41
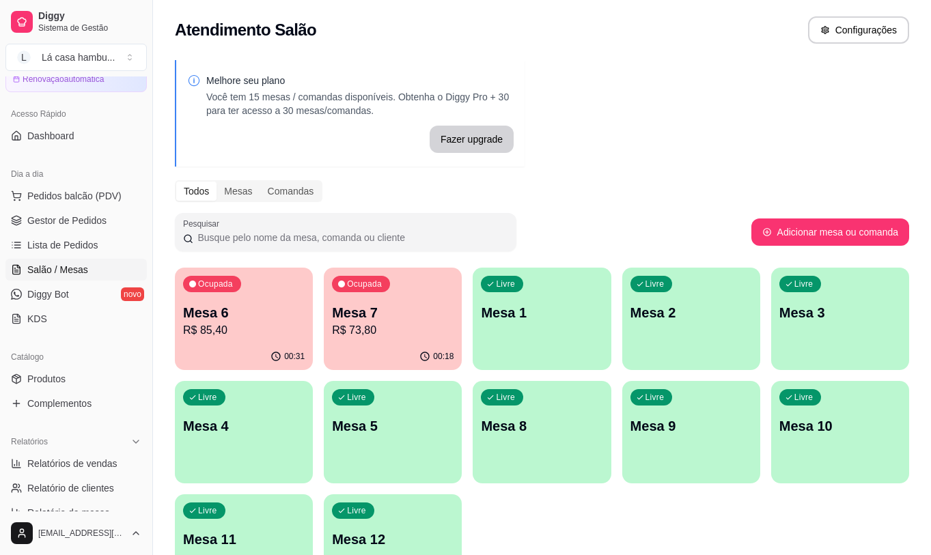
click at [300, 323] on p "R$ 85,40" at bounding box center [244, 330] width 122 height 16
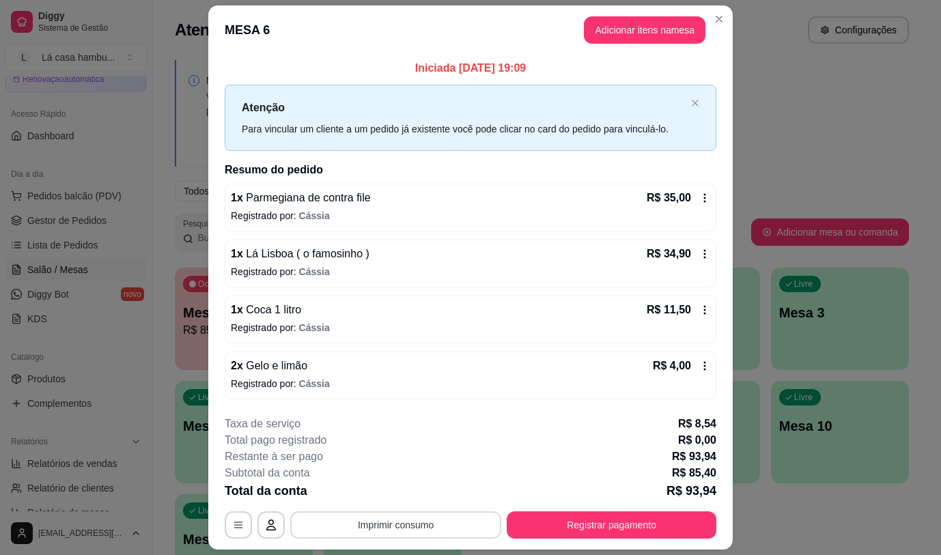
click at [465, 521] on button "Imprimir consumo" at bounding box center [395, 524] width 211 height 27
click at [425, 491] on button "IMPRESSORA" at bounding box center [395, 493] width 96 height 21
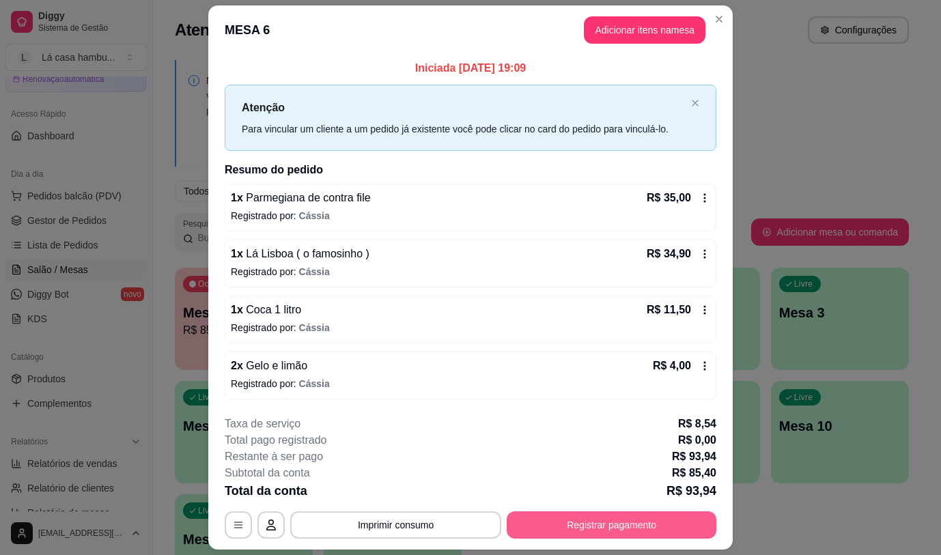
click at [539, 518] on button "Registrar pagamento" at bounding box center [612, 524] width 210 height 27
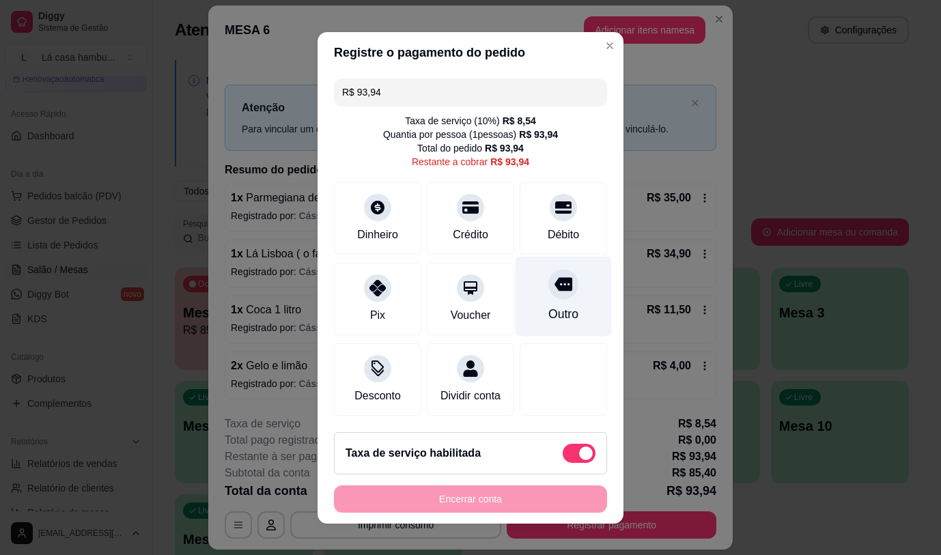
click at [548, 290] on div at bounding box center [563, 284] width 30 height 30
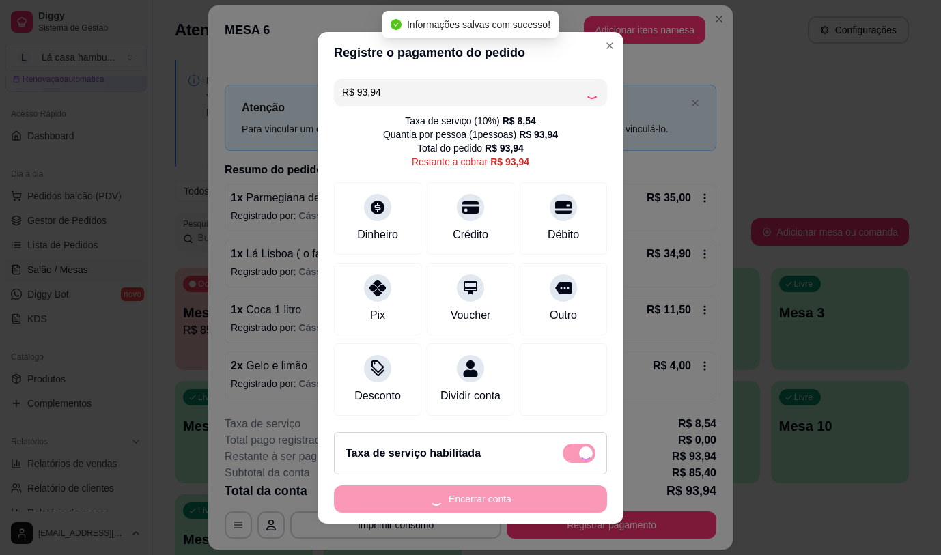
type input "R$ 0,00"
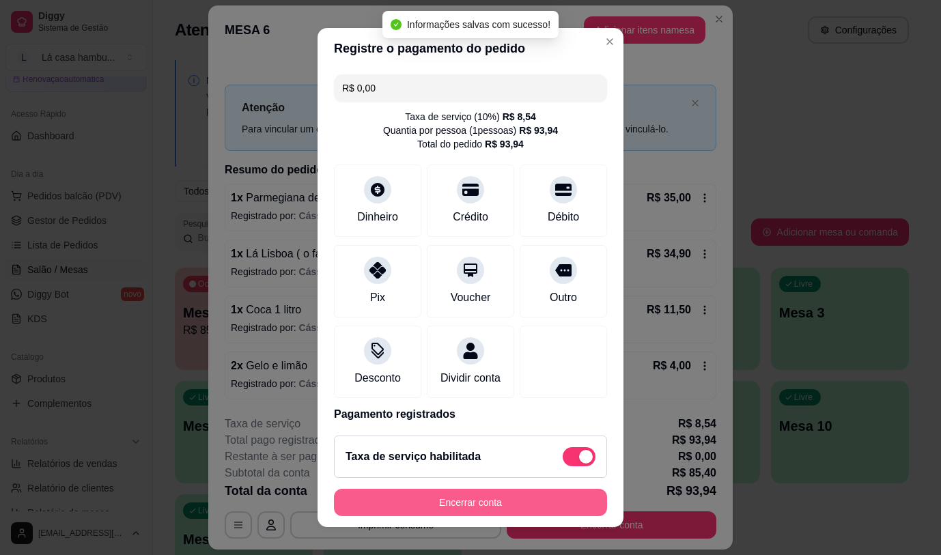
click at [471, 502] on button "Encerrar conta" at bounding box center [470, 502] width 273 height 27
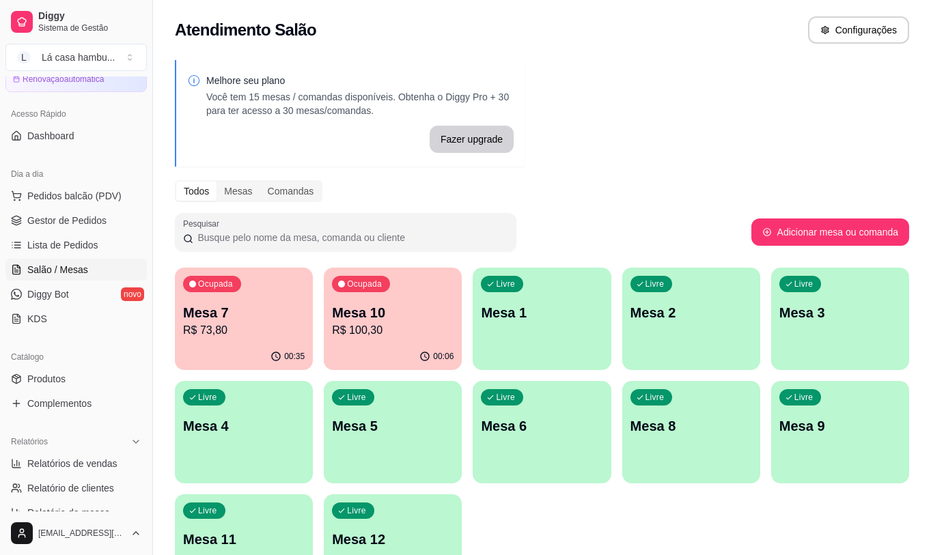
click at [266, 313] on p "Mesa 7" at bounding box center [244, 312] width 122 height 19
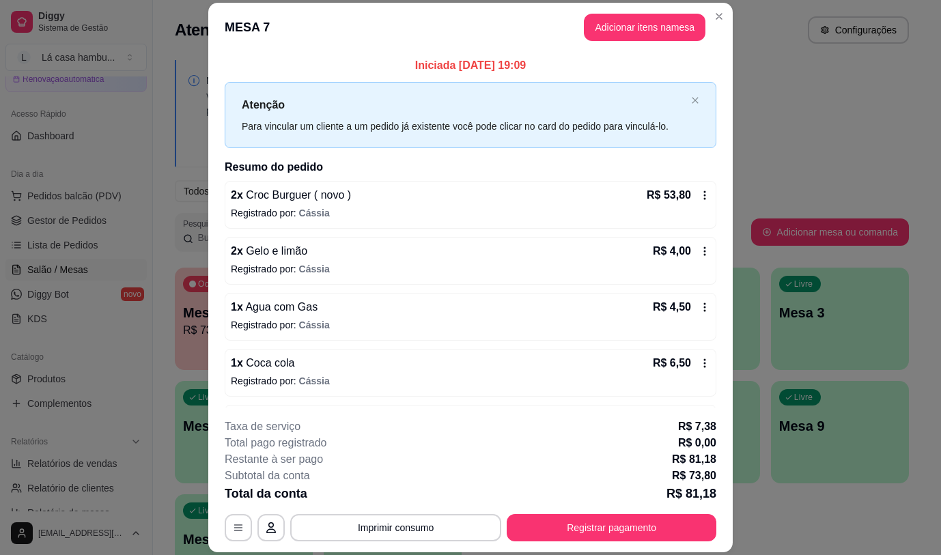
scroll to position [51, 0]
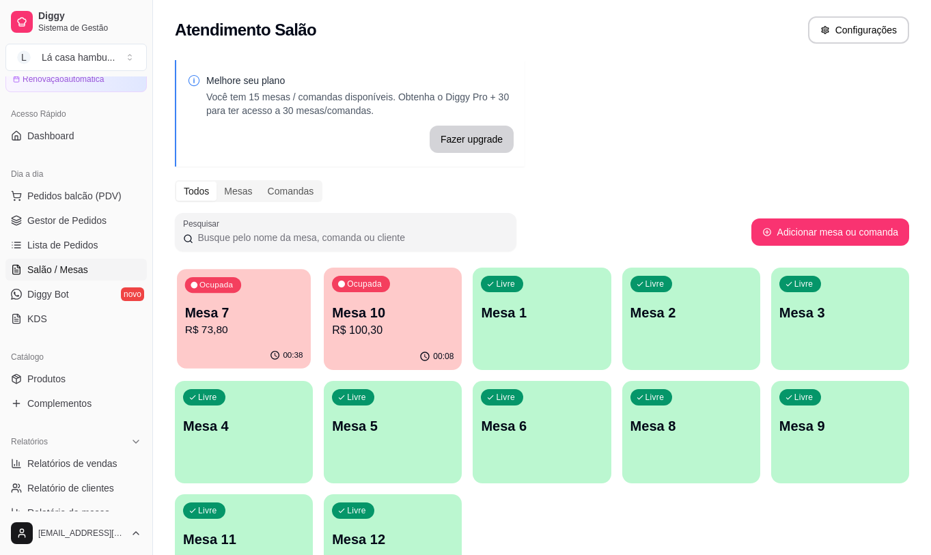
click at [253, 338] on p "R$ 73,80" at bounding box center [244, 330] width 118 height 16
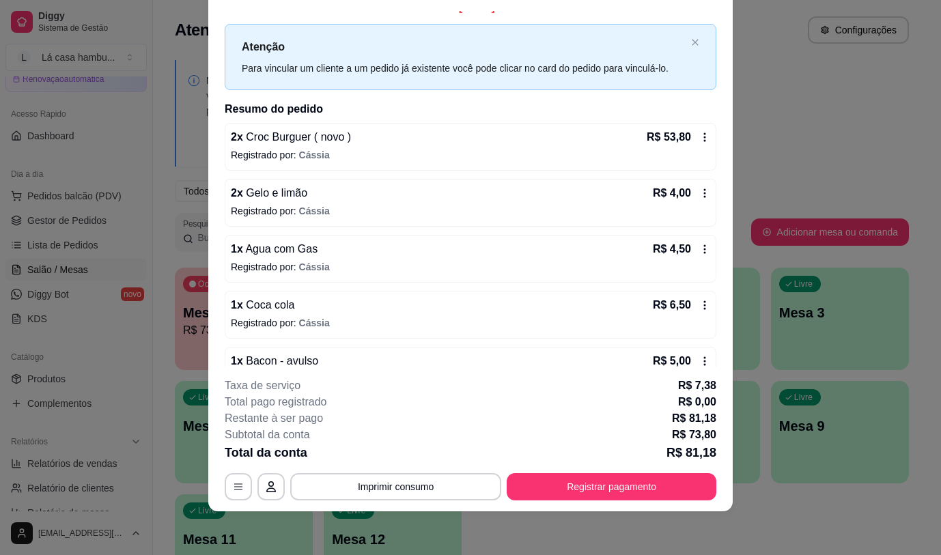
scroll to position [0, 0]
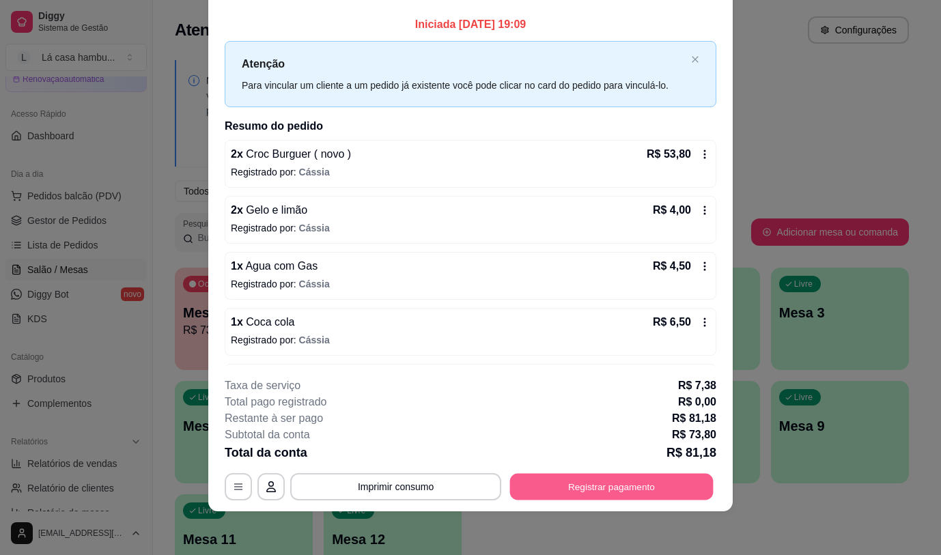
click at [608, 483] on button "Registrar pagamento" at bounding box center [612, 487] width 204 height 27
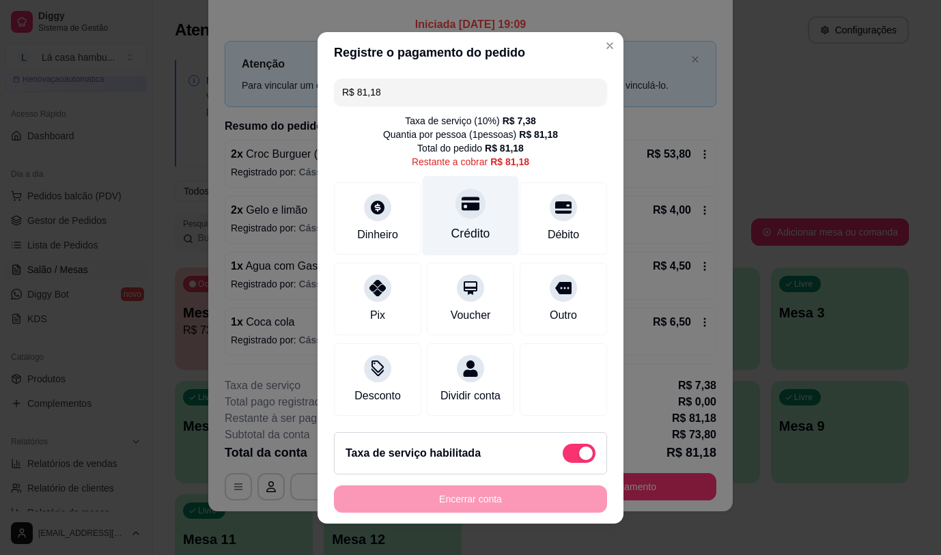
click at [462, 214] on div "Crédito" at bounding box center [471, 216] width 96 height 80
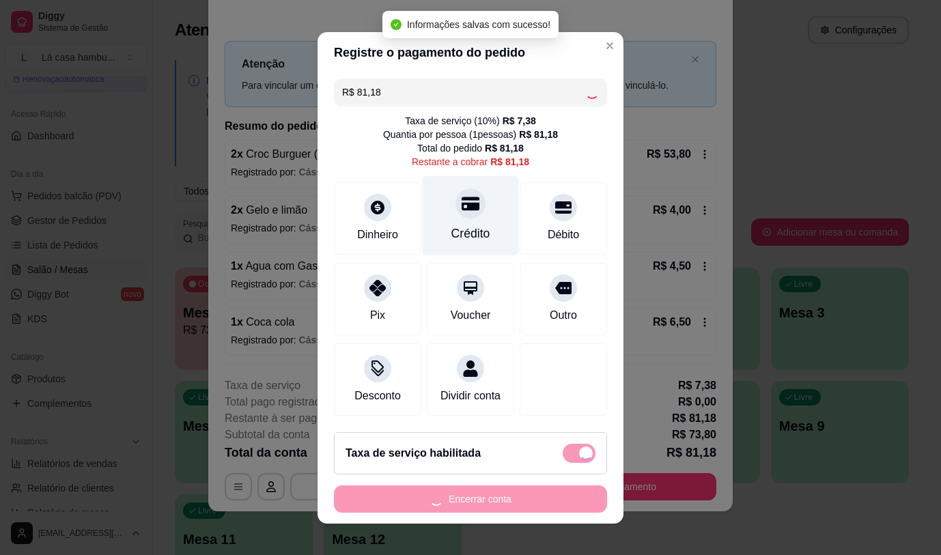
type input "R$ 0,00"
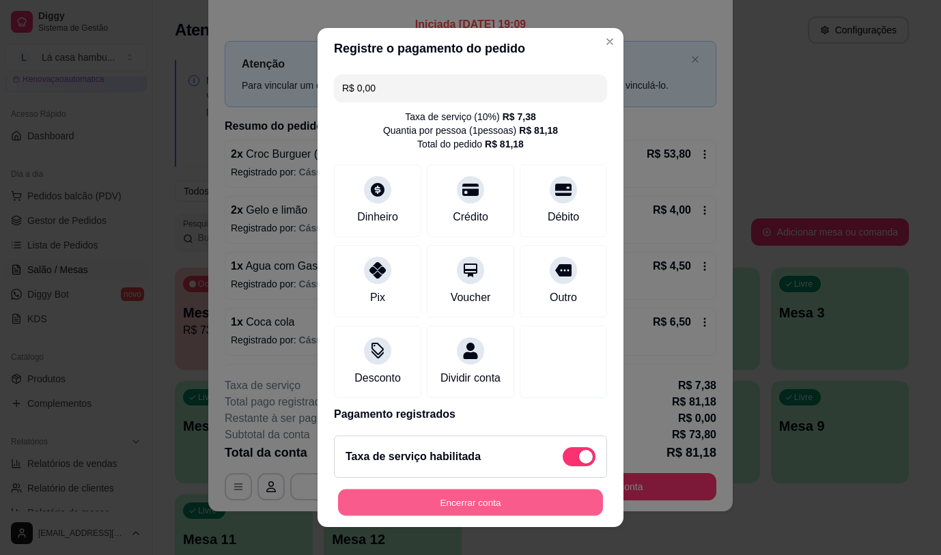
click at [481, 500] on button "Encerrar conta" at bounding box center [470, 503] width 265 height 27
